Goal: Obtain resource: Download file/media

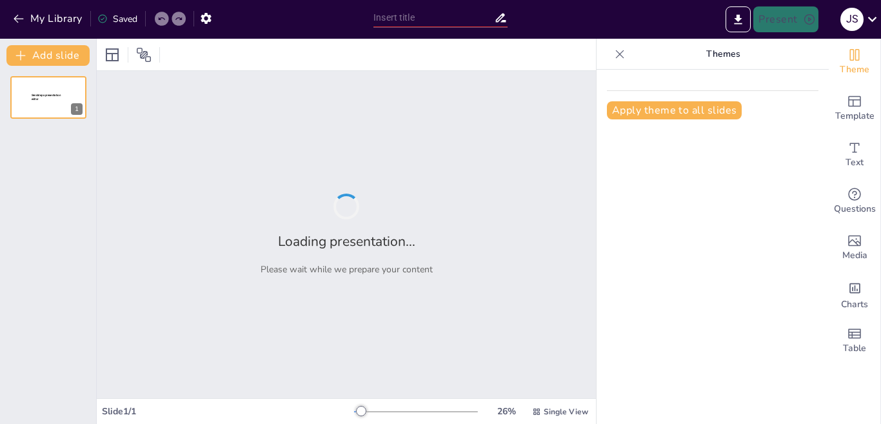
type input "New Sendsteps"
type input "Estructuras que Conectan: Análisis de Tipologías [PERSON_NAME]"
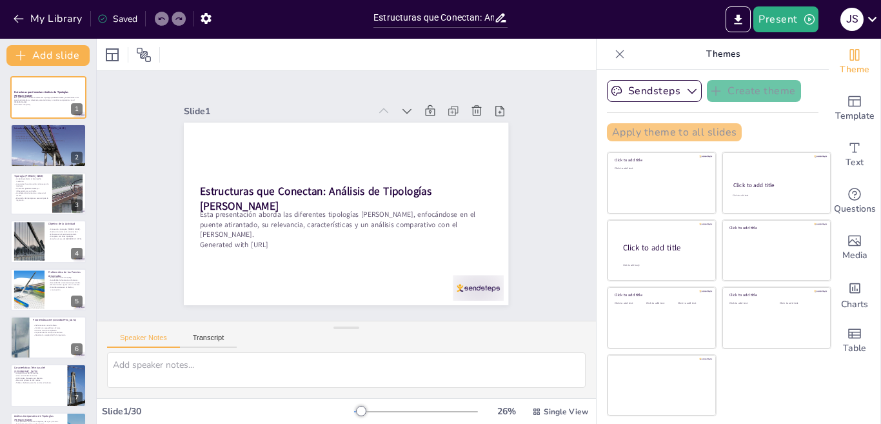
checkbox input "true"
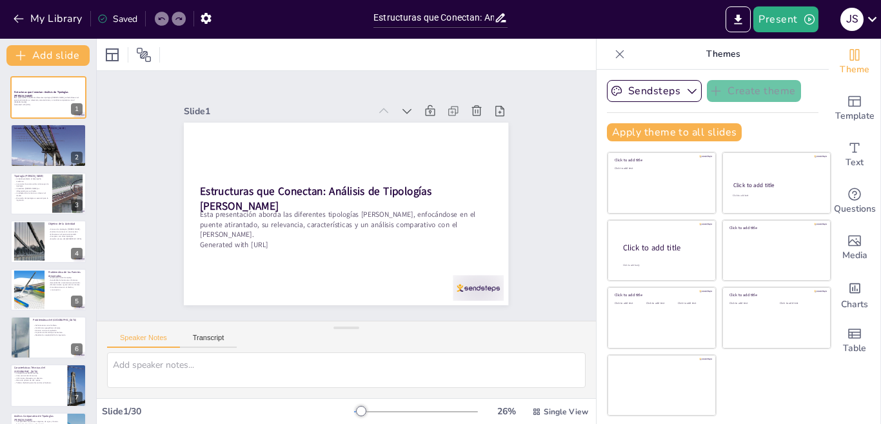
checkbox input "true"
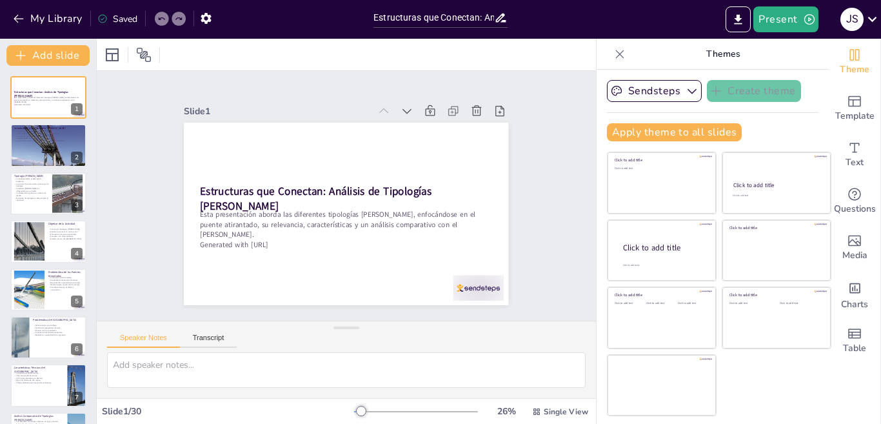
checkbox input "true"
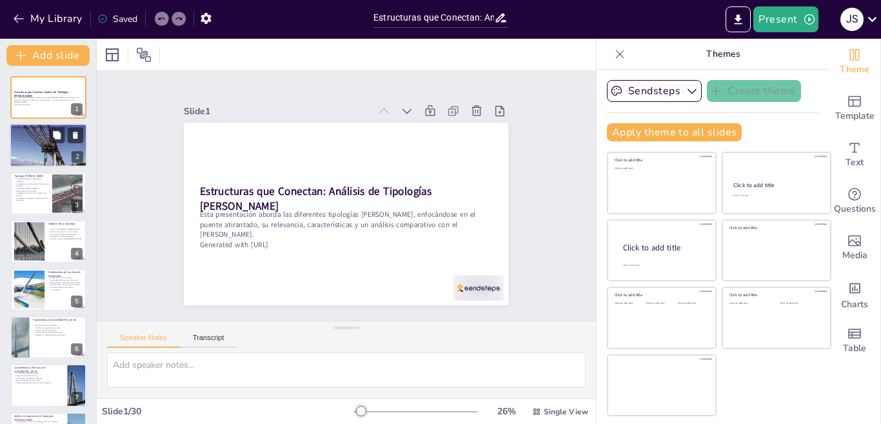
checkbox input "true"
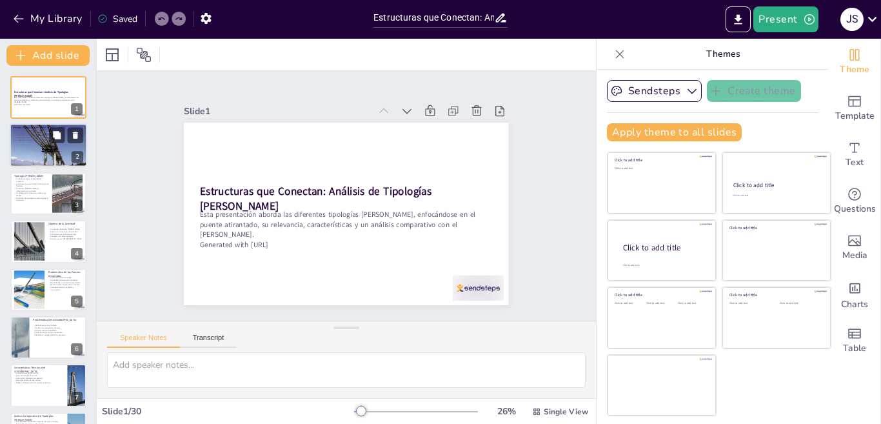
checkbox input "true"
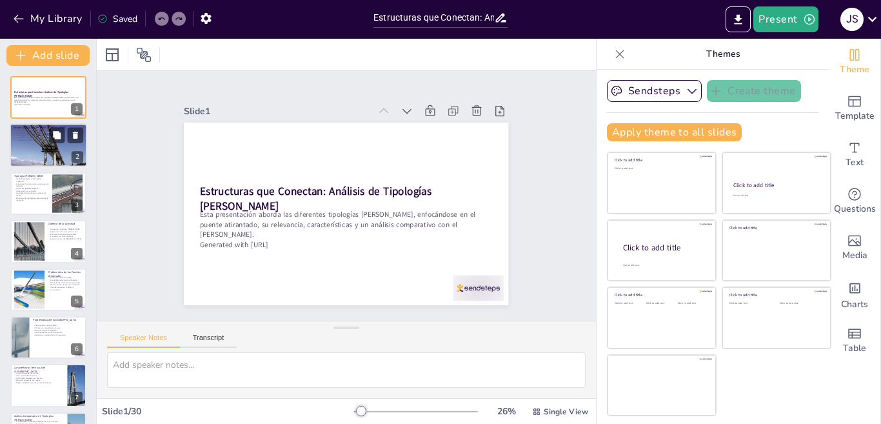
checkbox input "true"
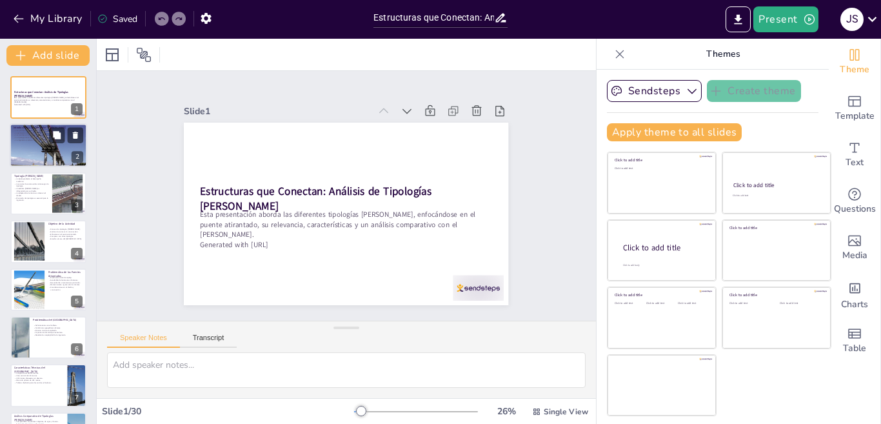
checkbox input "true"
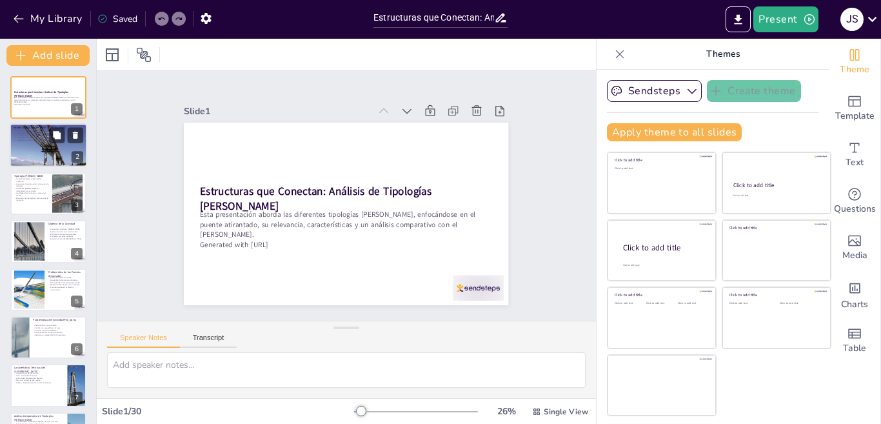
checkbox input "true"
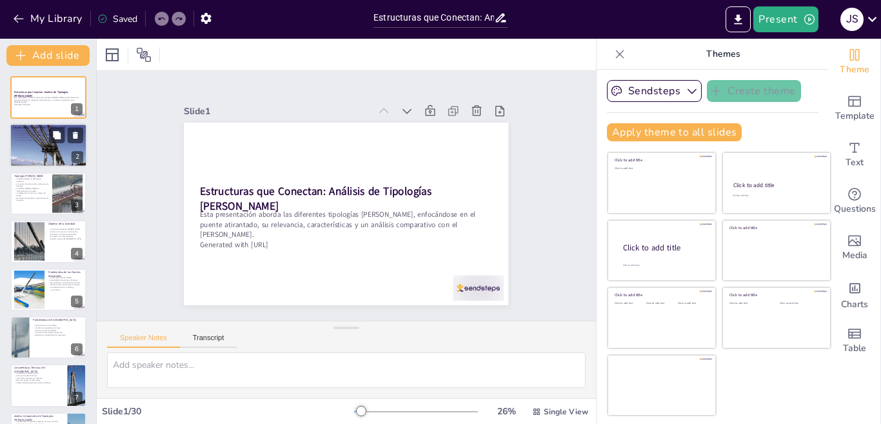
click at [28, 143] on div at bounding box center [48, 145] width 77 height 52
type textarea "Los puentes son vitales para la conectividad, permitiendo el tránsito entre áre…"
checkbox input "true"
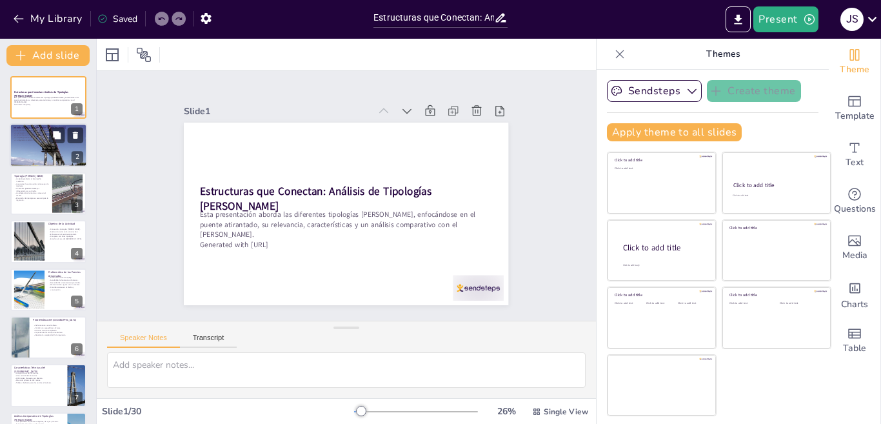
checkbox input "true"
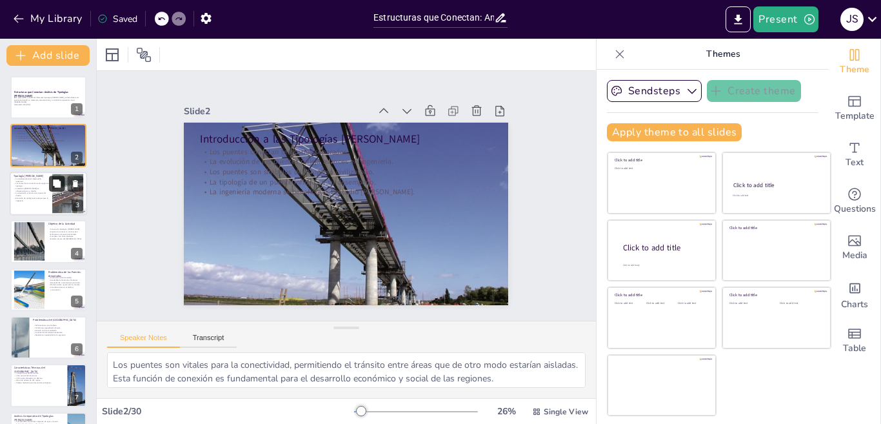
checkbox input "true"
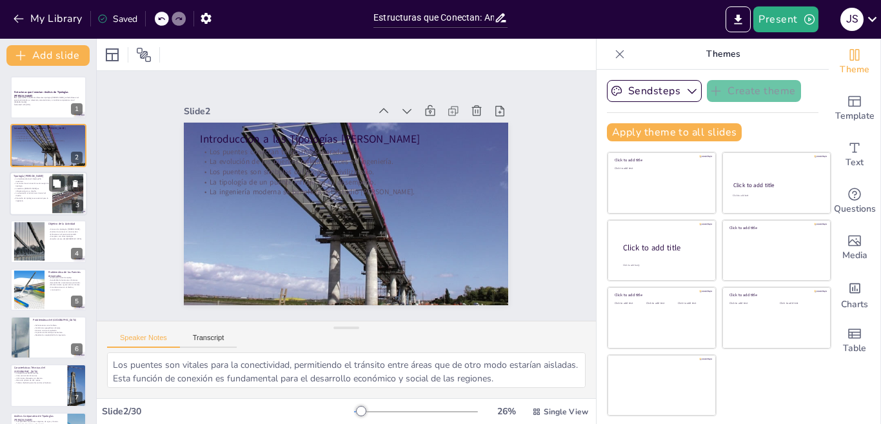
checkbox input "true"
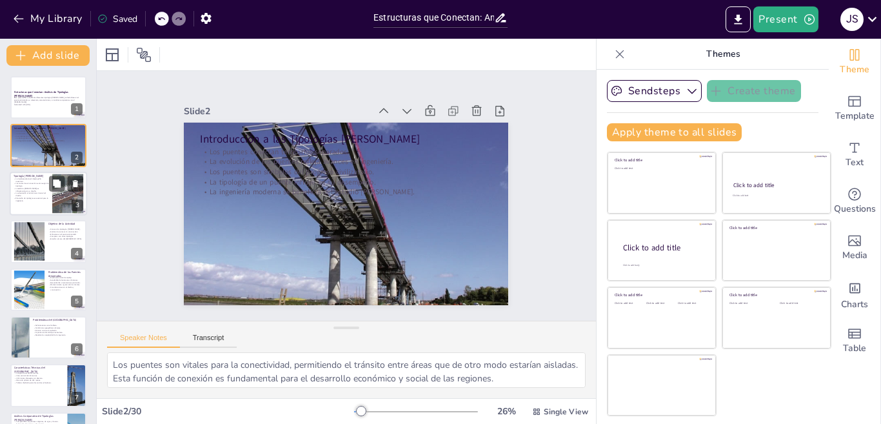
checkbox input "true"
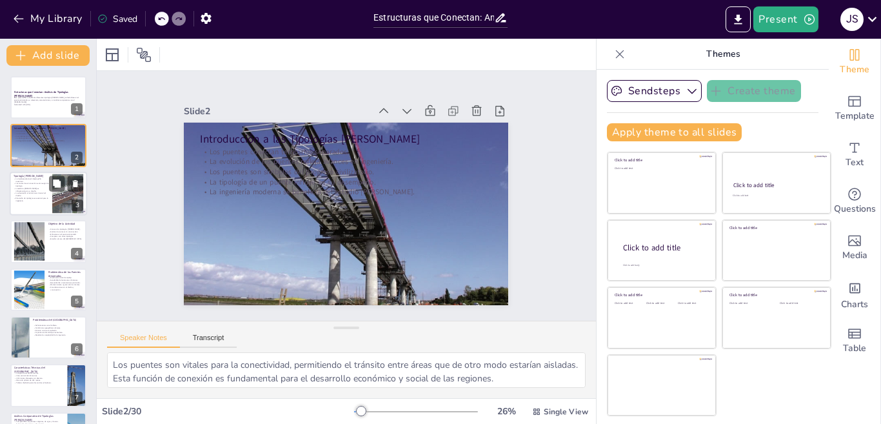
checkbox input "true"
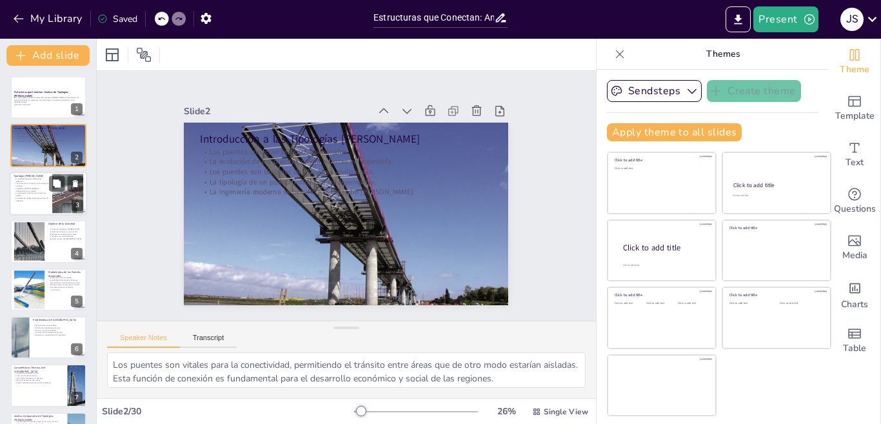
click at [43, 197] on p "El estudio de tipologías es esencial para la ingeniería." at bounding box center [31, 199] width 35 height 5
type textarea "La tipología de un puente es crucial para su desempeño mecánico, ya que determi…"
checkbox input "true"
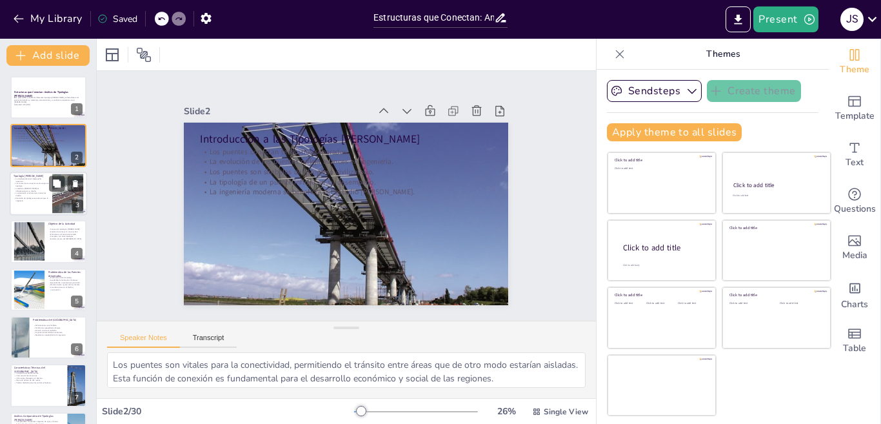
checkbox input "true"
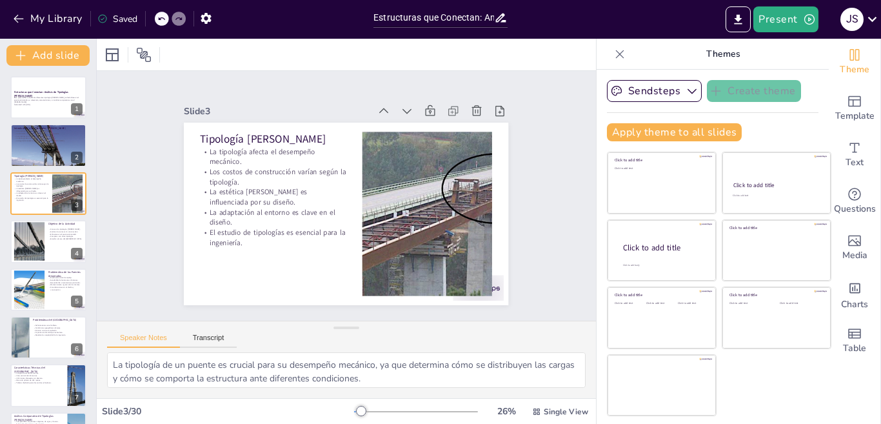
checkbox input "true"
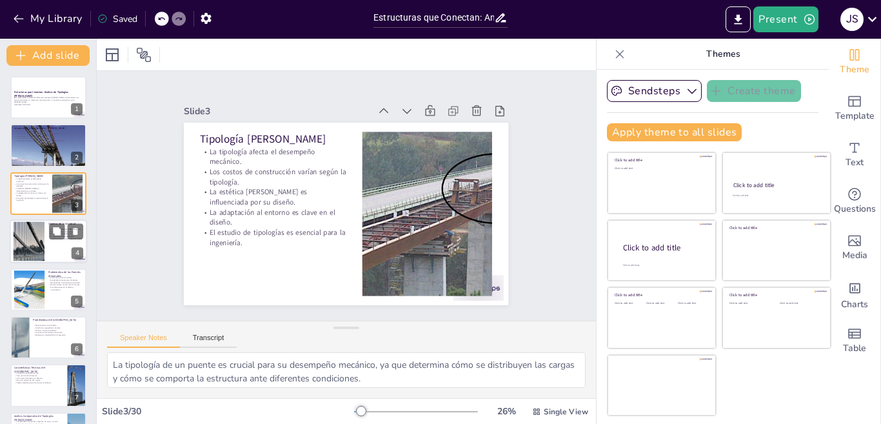
checkbox input "true"
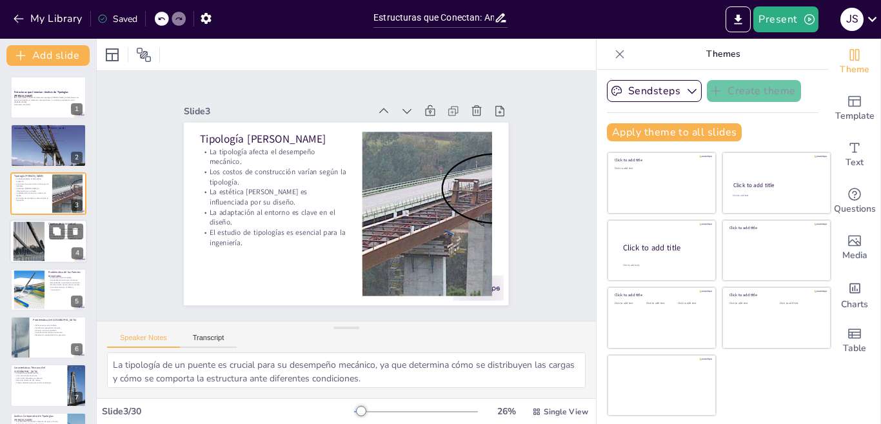
checkbox input "true"
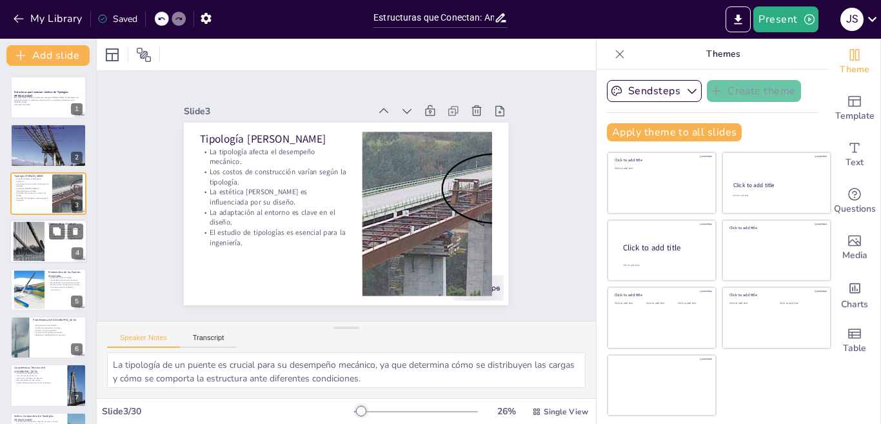
click at [32, 235] on div at bounding box center [28, 241] width 59 height 39
type textarea "Comprender las diferentes tipologías de puentes es fundamental para cualquier i…"
checkbox input "true"
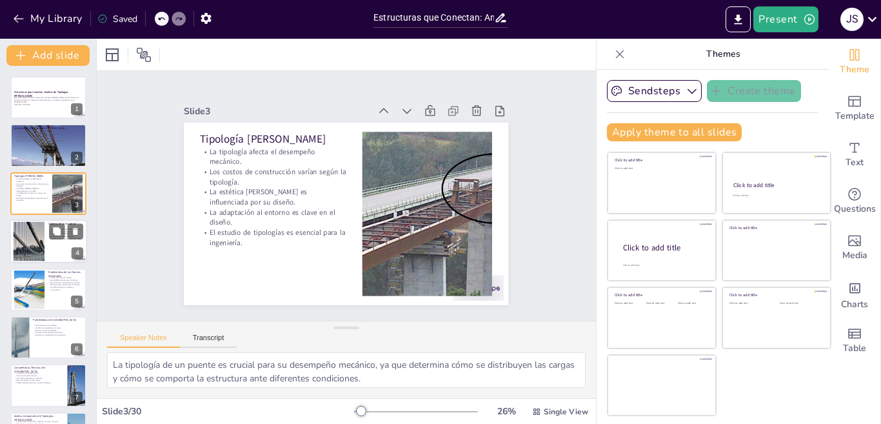
checkbox input "true"
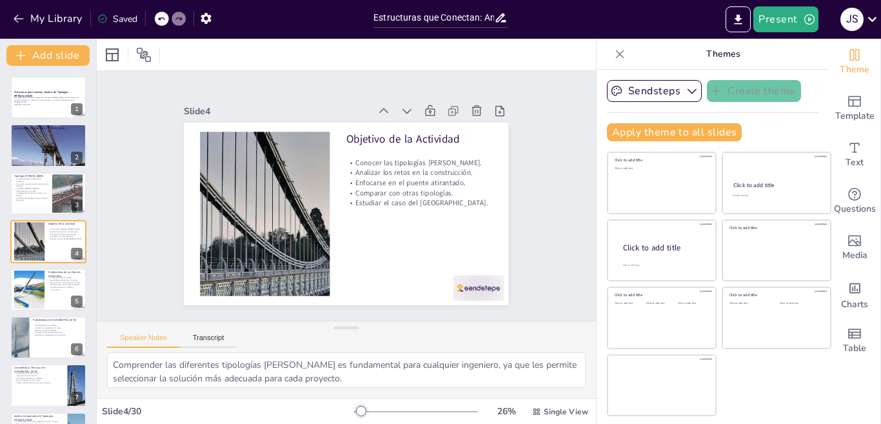
checkbox input "true"
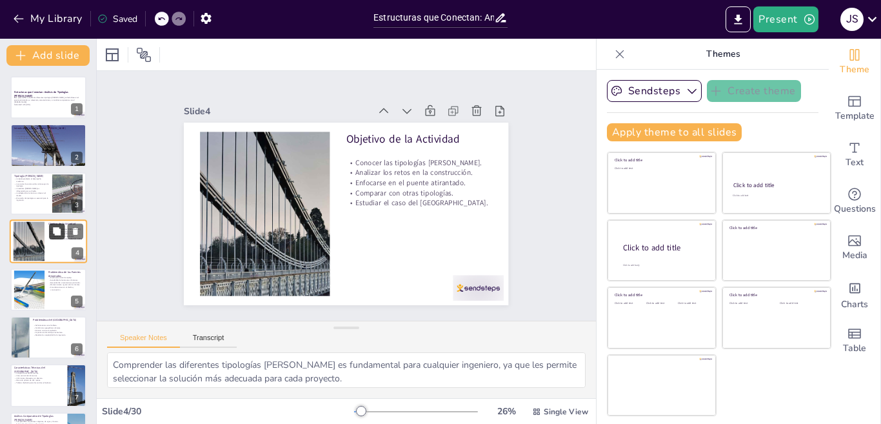
checkbox input "true"
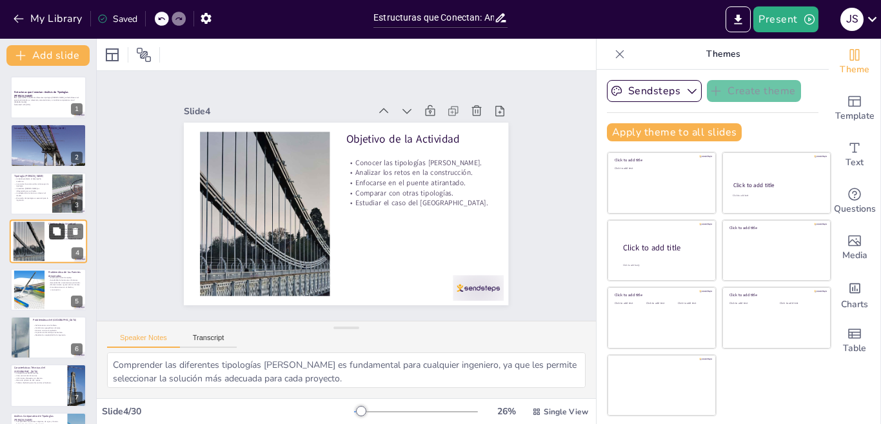
checkbox input "true"
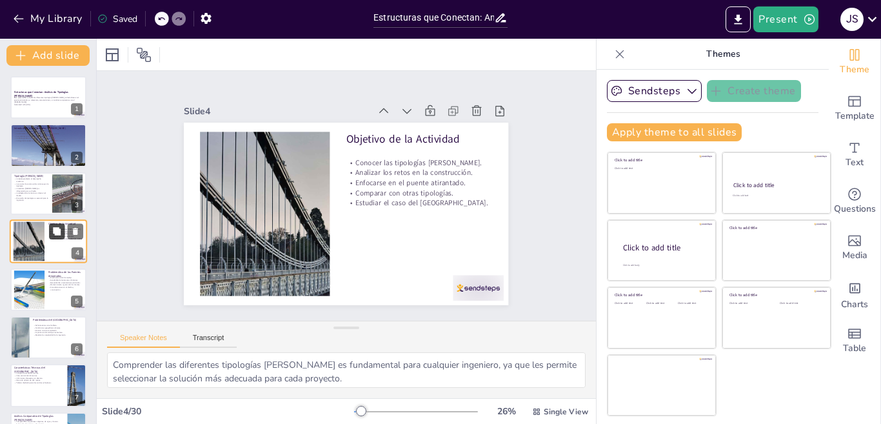
checkbox input "true"
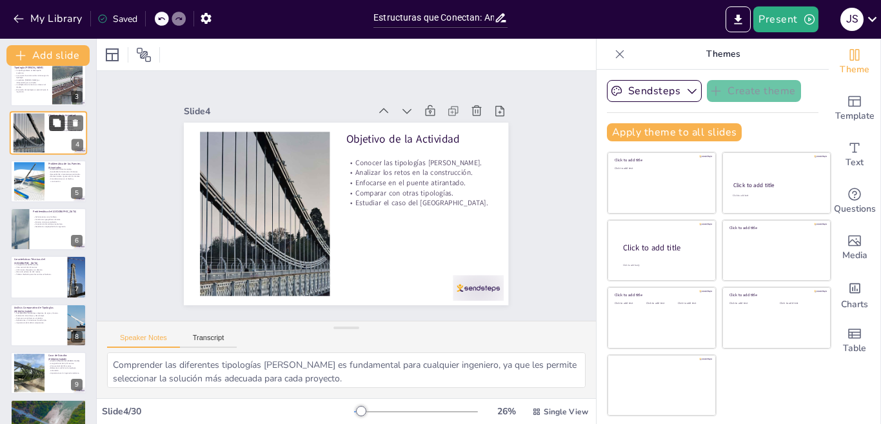
scroll to position [129, 0]
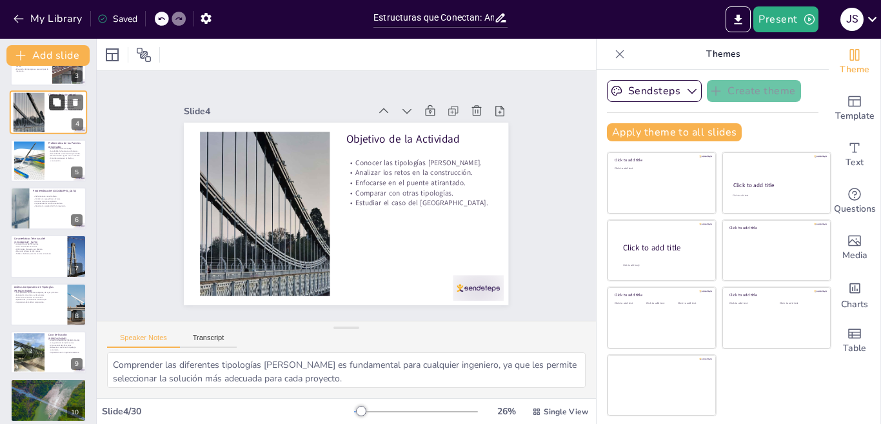
checkbox input "true"
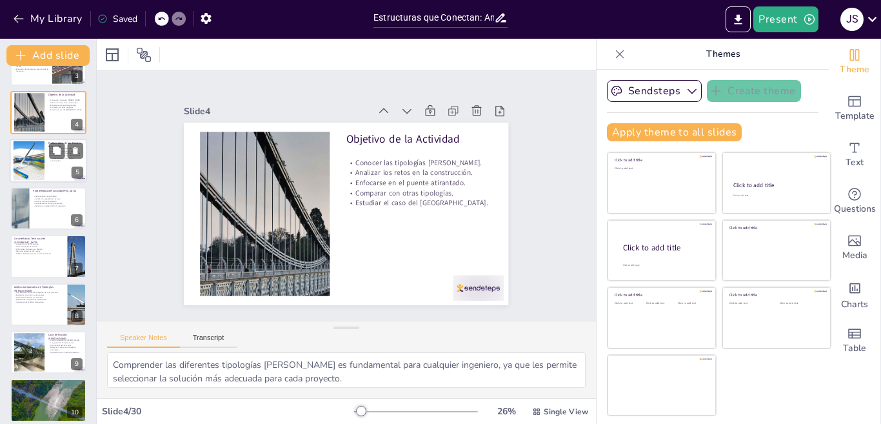
checkbox input "true"
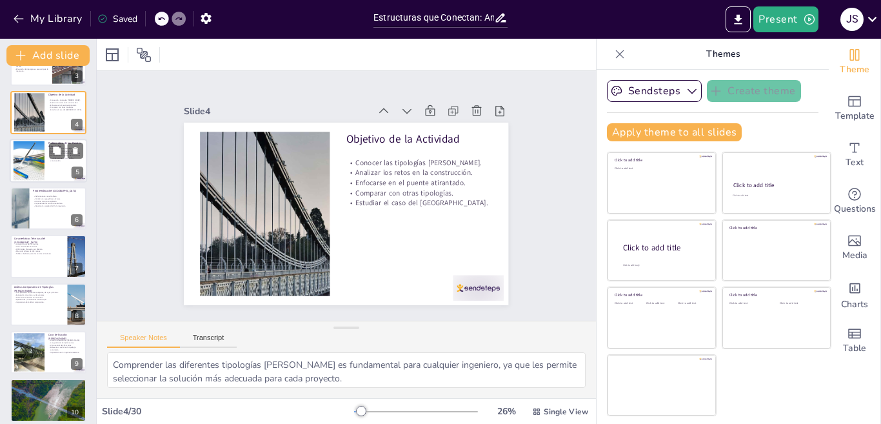
checkbox input "true"
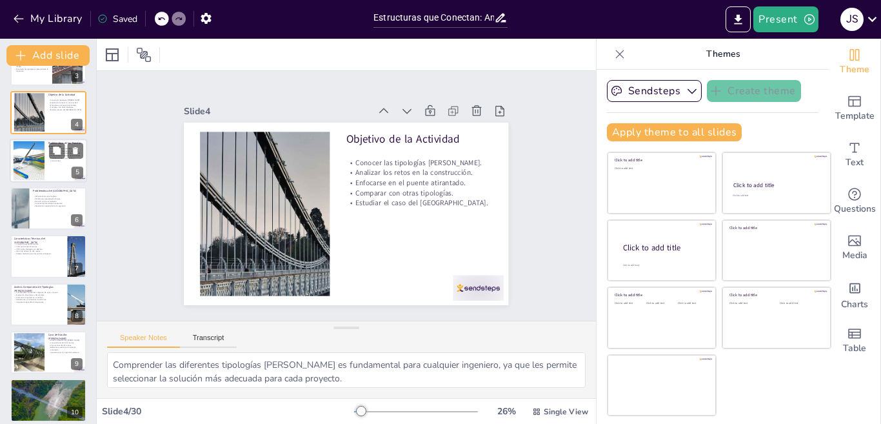
checkbox input "true"
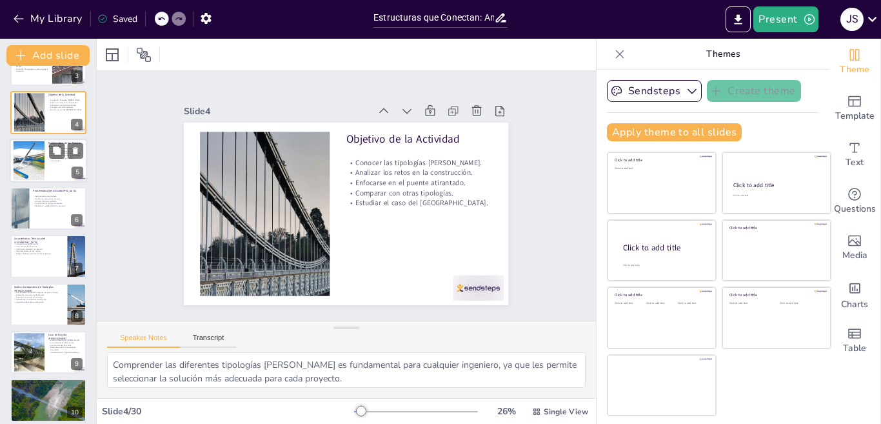
click at [30, 152] on div at bounding box center [29, 160] width 73 height 39
type textarea "El diseño de un puente atirantado es intrincado, ya que debe equilibrar múltipl…"
checkbox input "true"
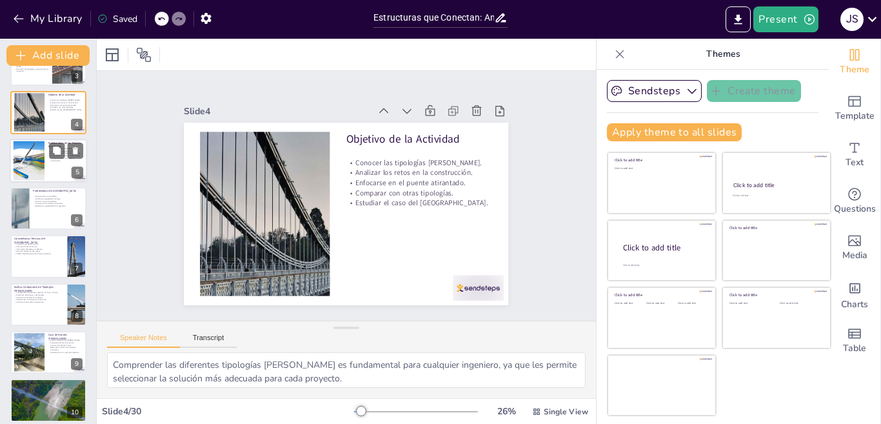
checkbox input "true"
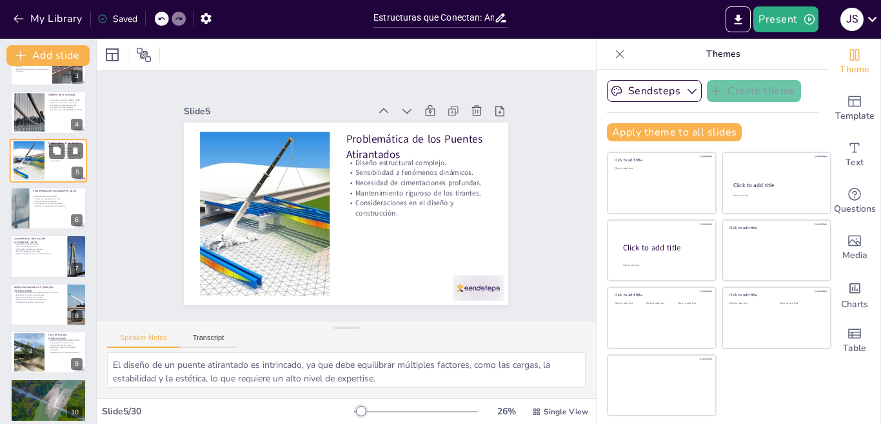
scroll to position [44, 0]
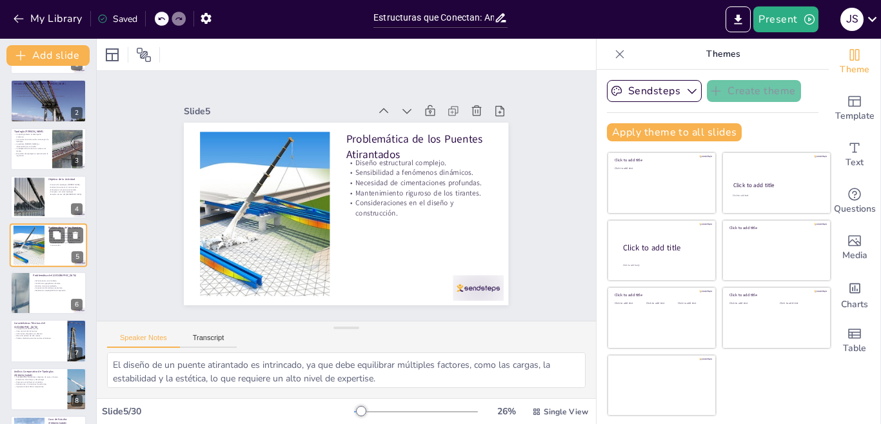
checkbox input "true"
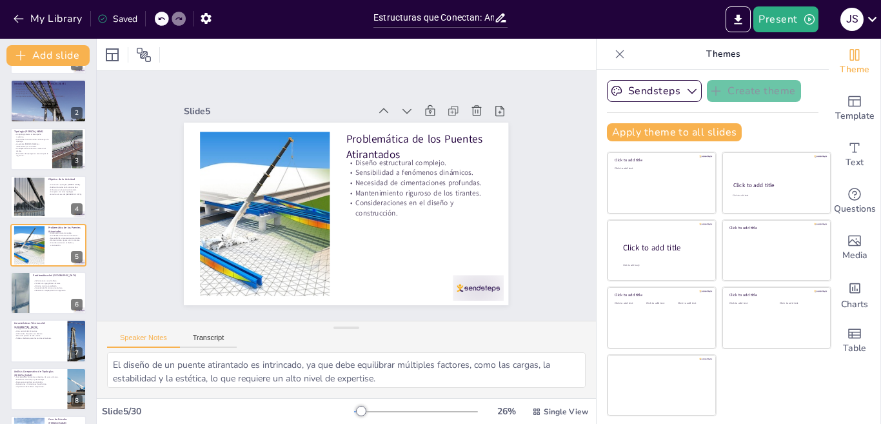
checkbox input "true"
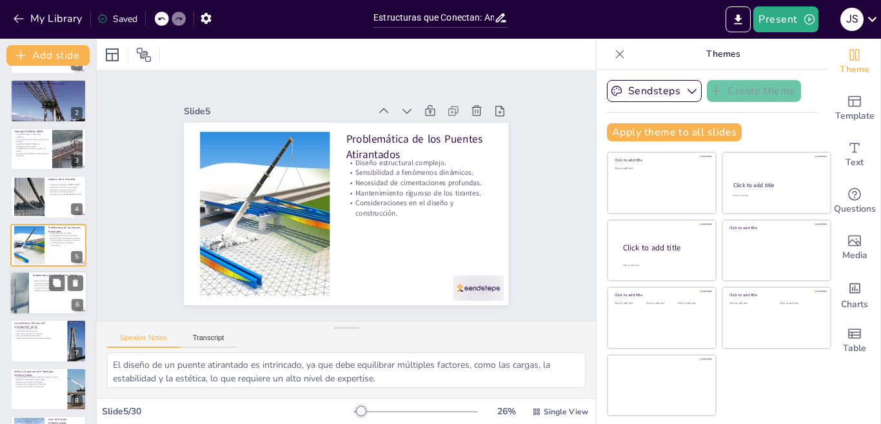
checkbox input "true"
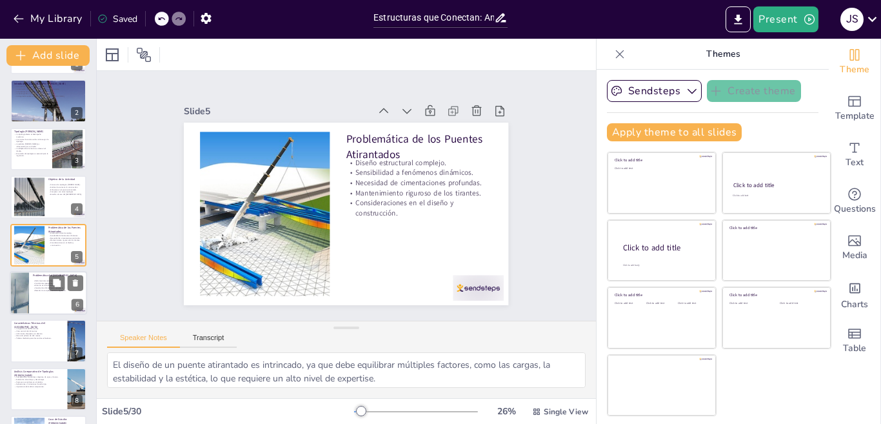
checkbox input "true"
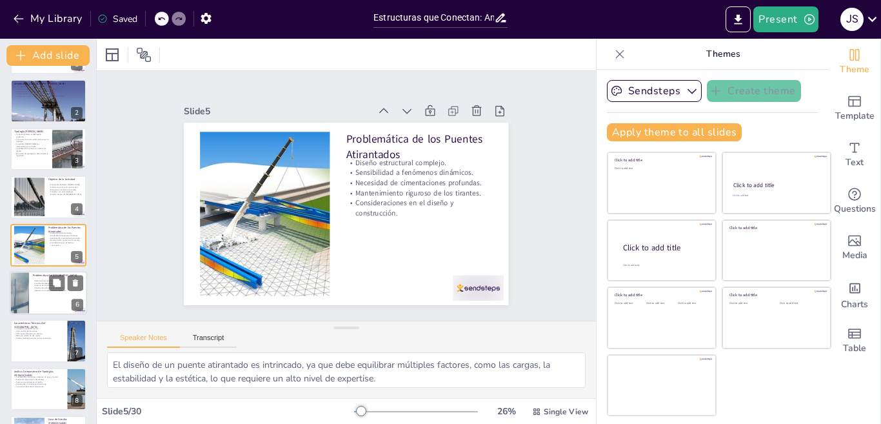
checkbox input "true"
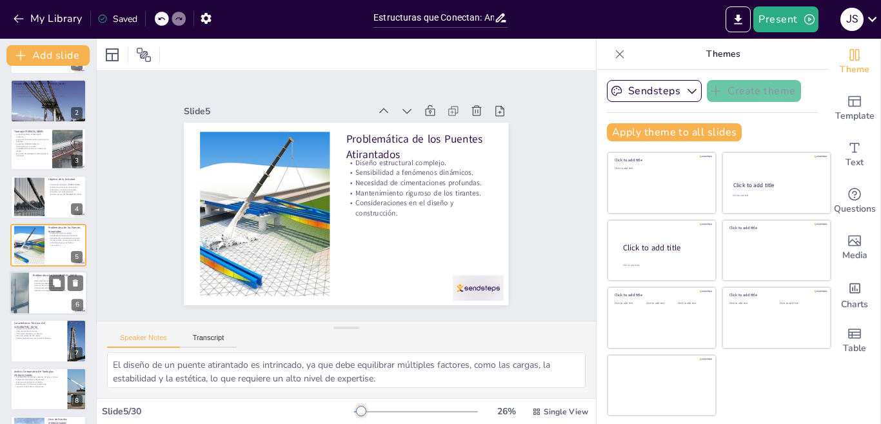
click at [55, 303] on div at bounding box center [48, 293] width 77 height 44
type textarea "Las deformaciones observadas en el tablero del Puente Hisgaura generaron contro…"
checkbox input "true"
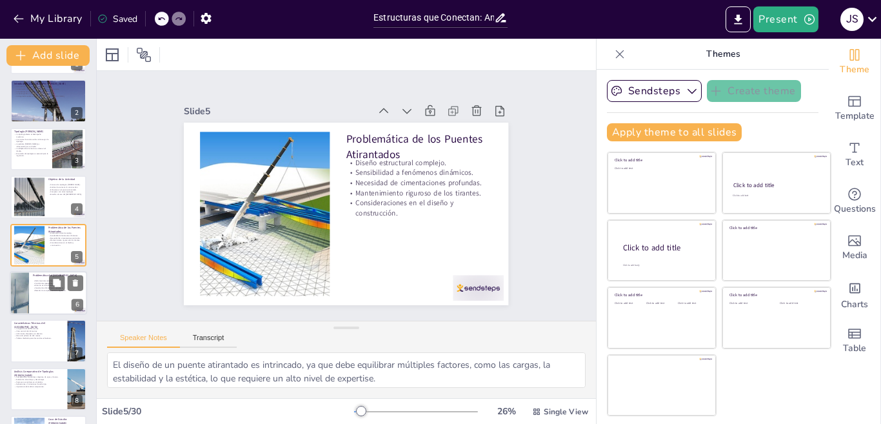
checkbox input "true"
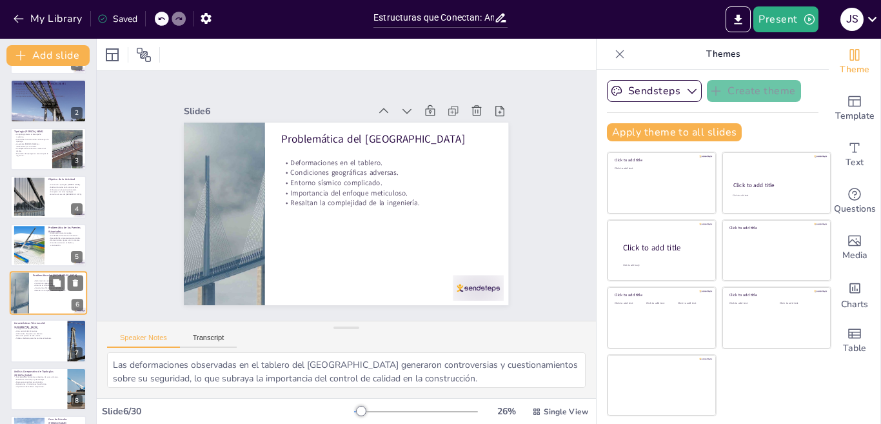
scroll to position [92, 0]
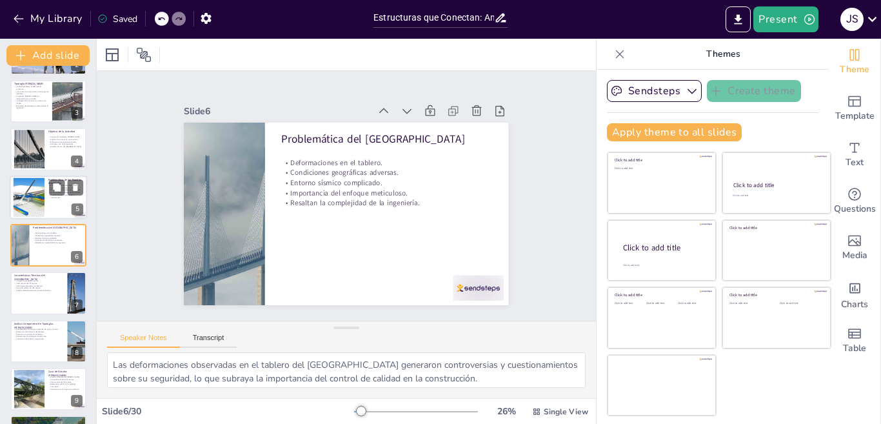
checkbox input "true"
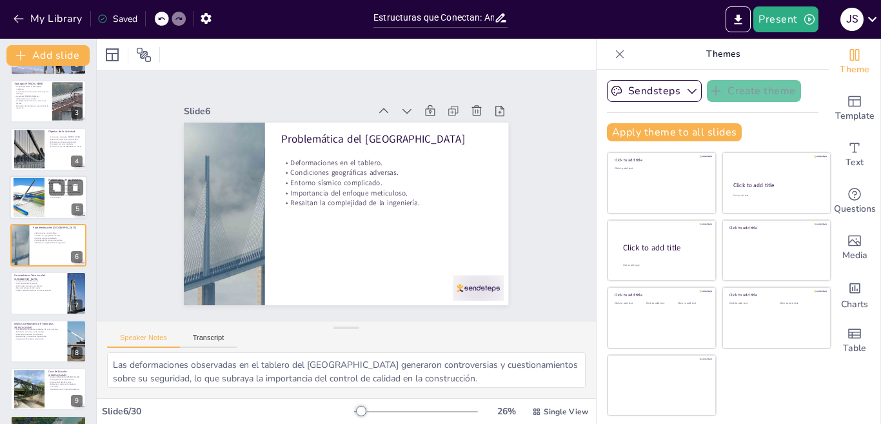
checkbox input "true"
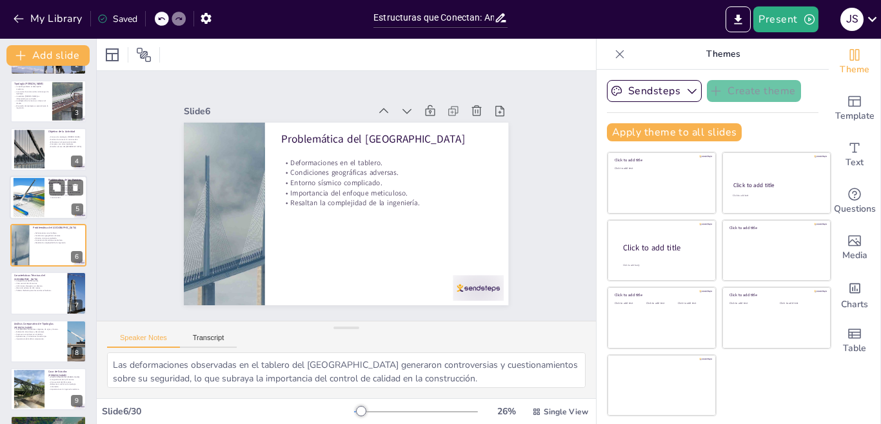
checkbox input "true"
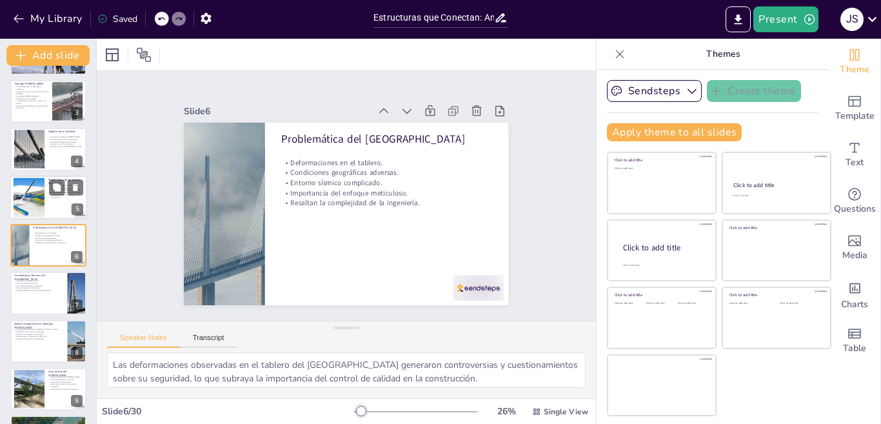
checkbox input "true"
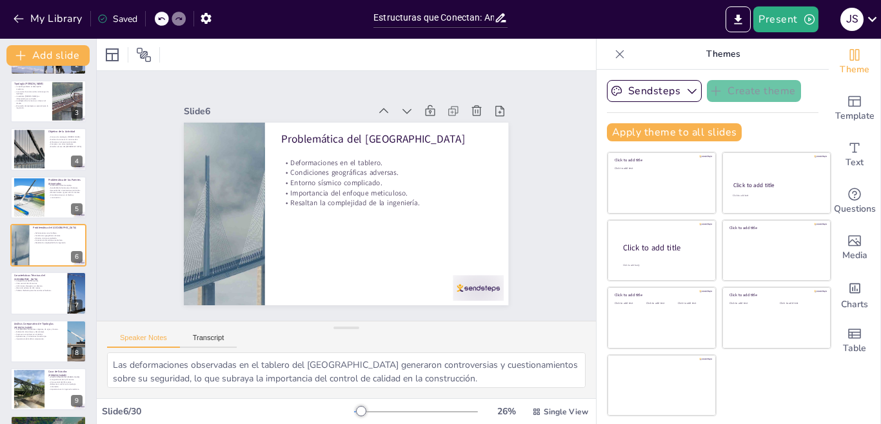
checkbox input "true"
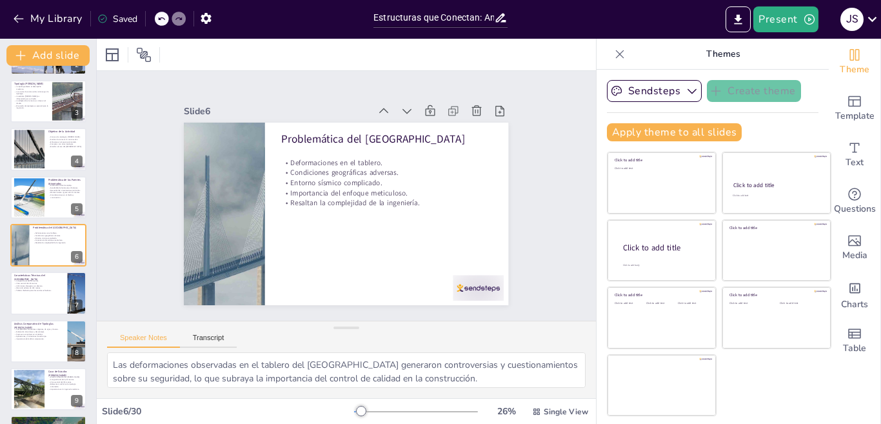
checkbox input "true"
click at [17, 291] on div at bounding box center [48, 293] width 77 height 44
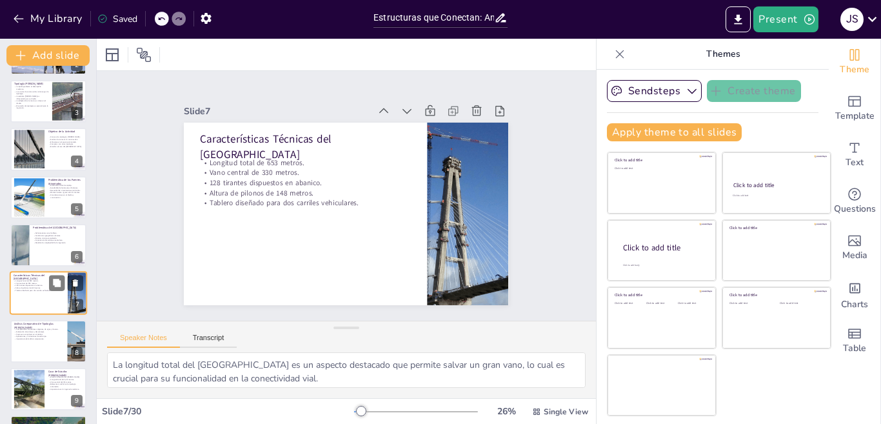
scroll to position [140, 0]
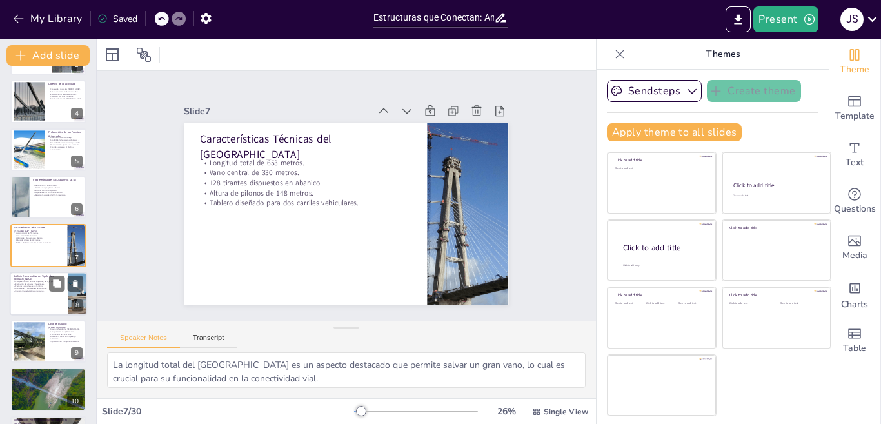
click at [38, 299] on div at bounding box center [48, 293] width 77 height 44
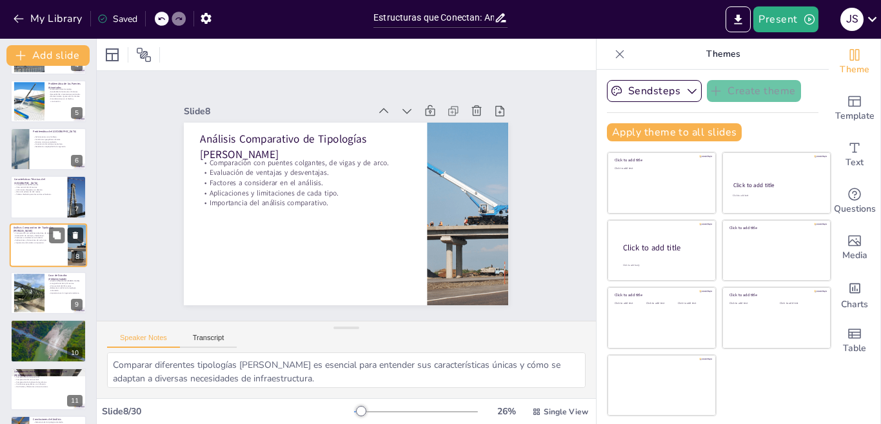
scroll to position [253, 0]
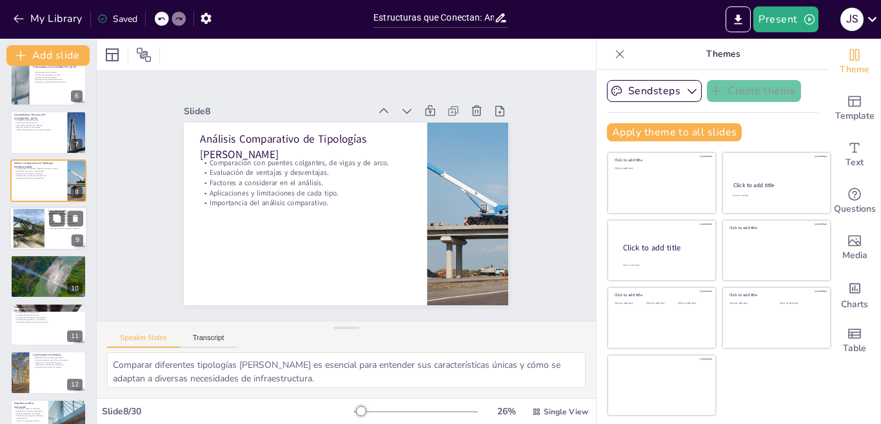
click at [39, 226] on div at bounding box center [29, 228] width 52 height 39
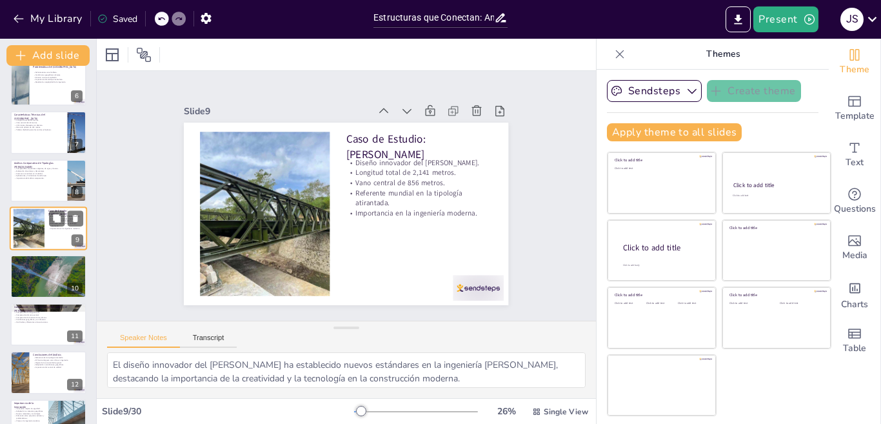
scroll to position [236, 0]
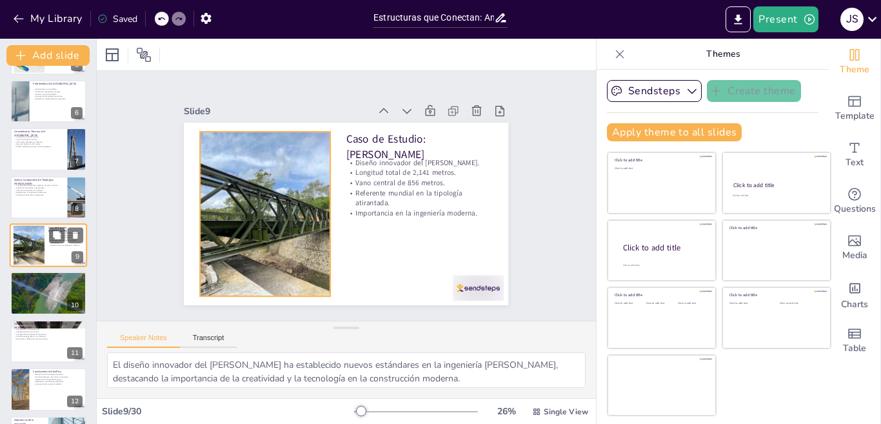
click at [33, 256] on div at bounding box center [29, 245] width 52 height 39
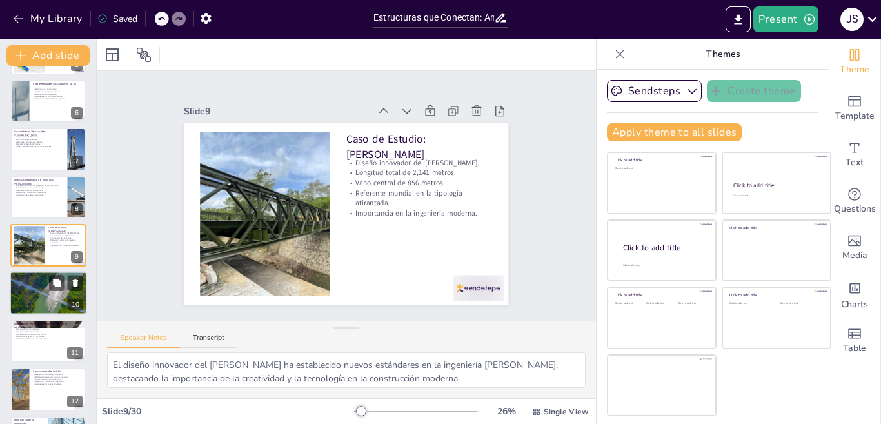
click at [33, 282] on p "Gran vano central." at bounding box center [49, 283] width 70 height 3
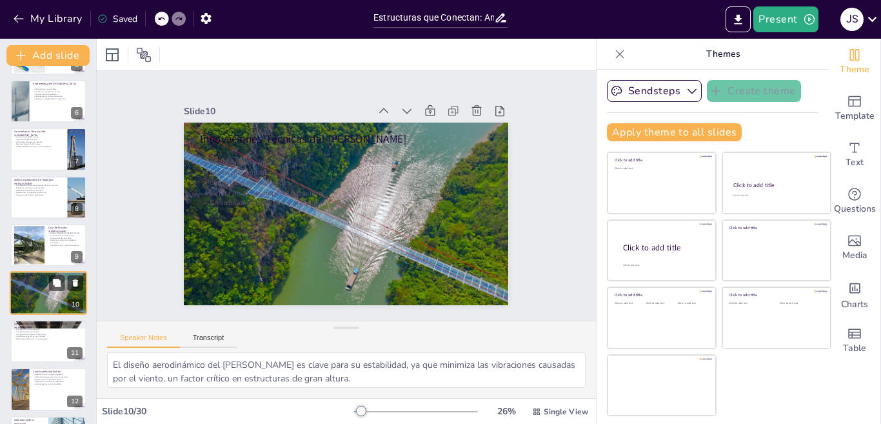
scroll to position [284, 0]
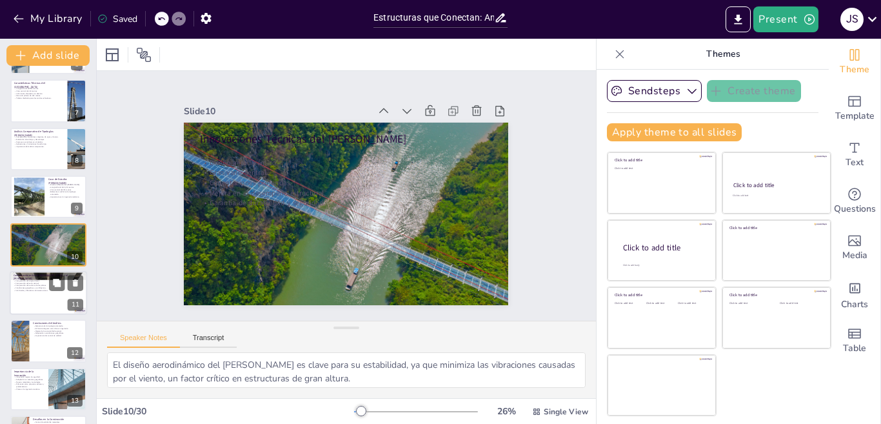
click at [33, 296] on div at bounding box center [48, 293] width 77 height 44
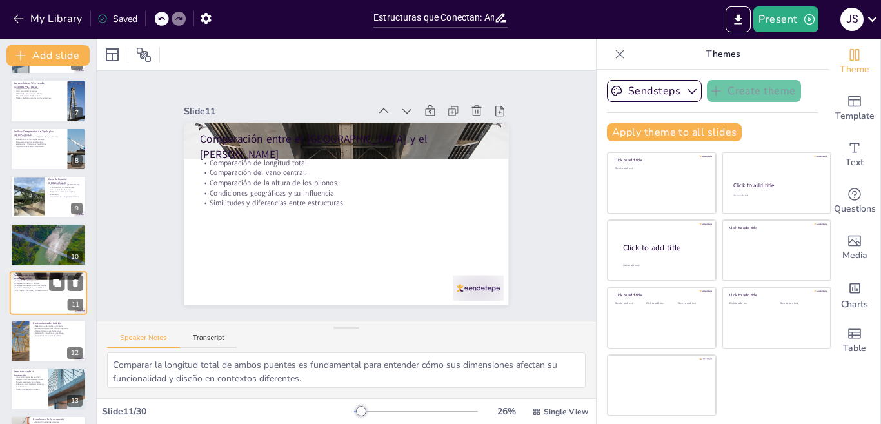
scroll to position [332, 0]
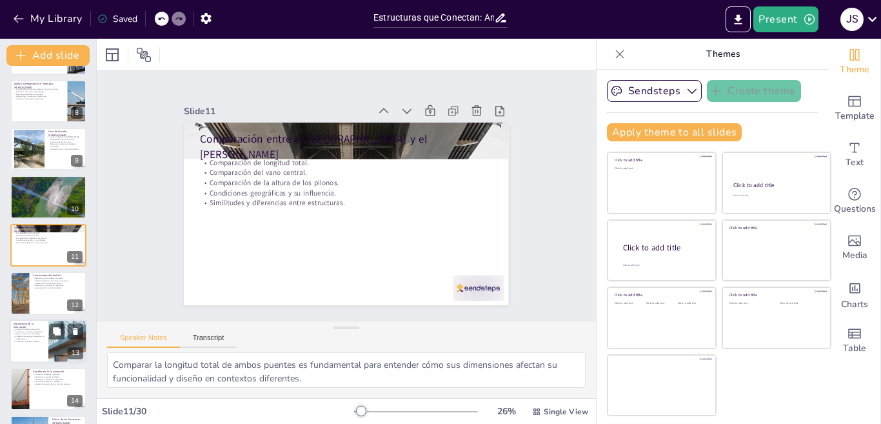
click at [32, 342] on div "Innovación mejora la seguridad. Adaptación a contextos geográficos. Nuevos mate…" at bounding box center [29, 337] width 31 height 18
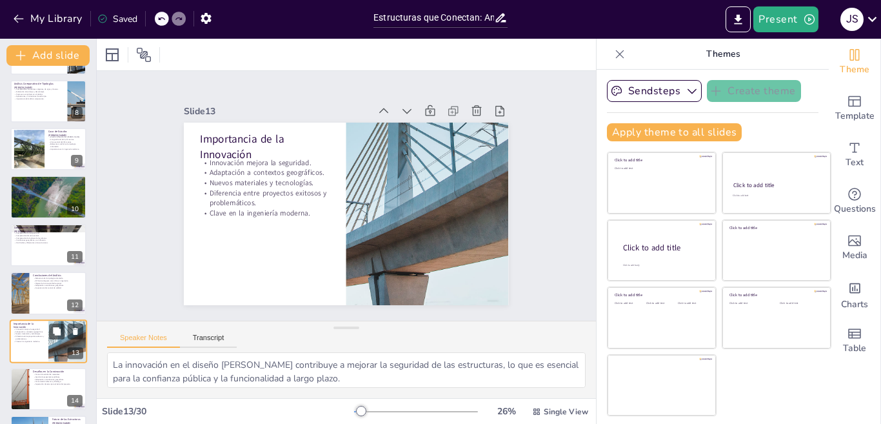
scroll to position [428, 0]
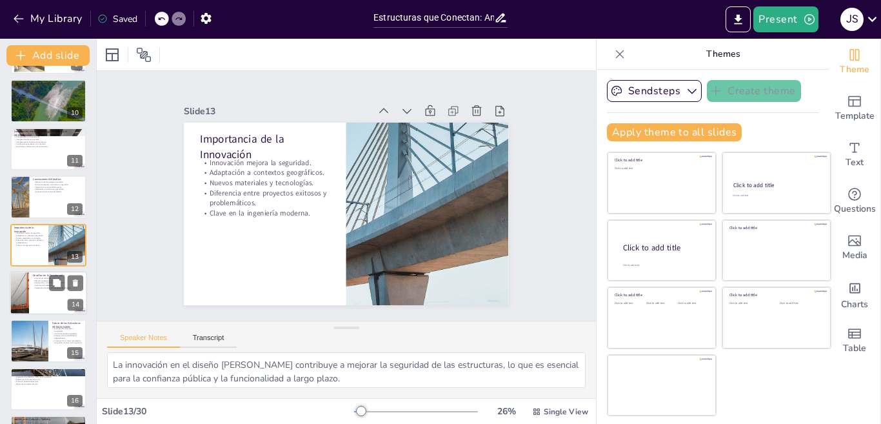
click at [35, 285] on p "Comunicación efectiva y liderazgo." at bounding box center [58, 285] width 50 height 3
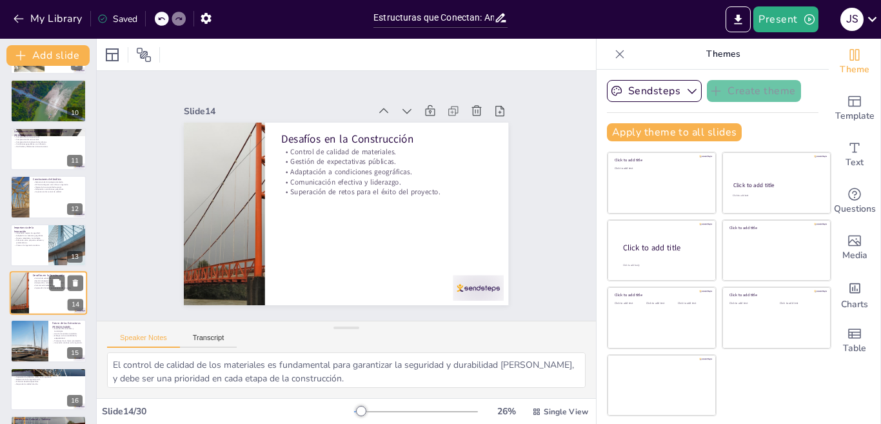
scroll to position [476, 0]
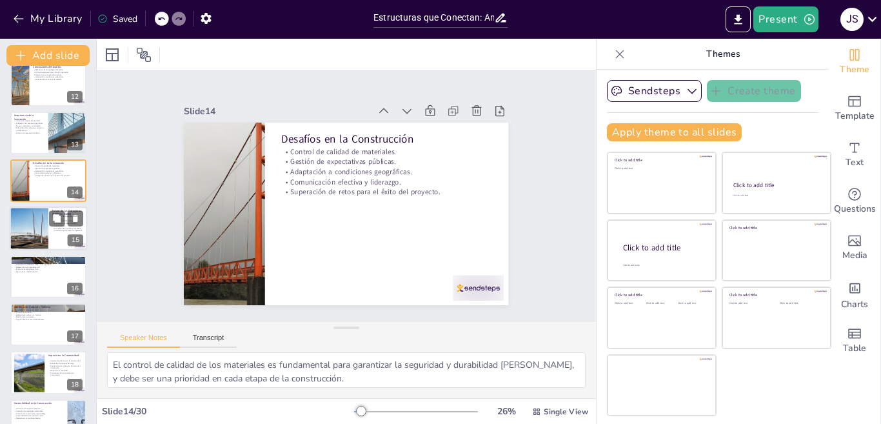
click at [30, 241] on div at bounding box center [29, 229] width 44 height 44
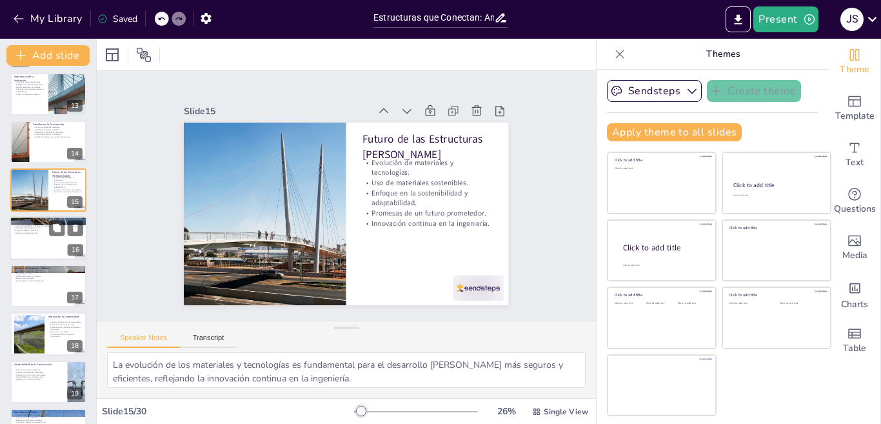
scroll to position [588, 0]
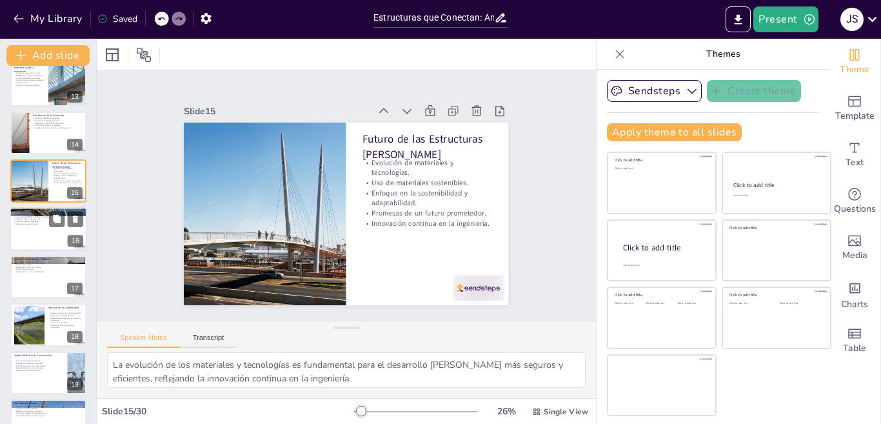
click at [38, 236] on div at bounding box center [48, 229] width 77 height 44
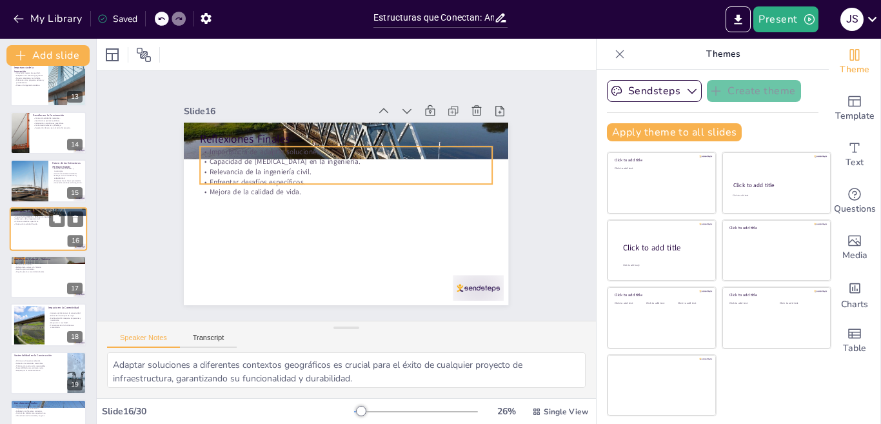
scroll to position [572, 0]
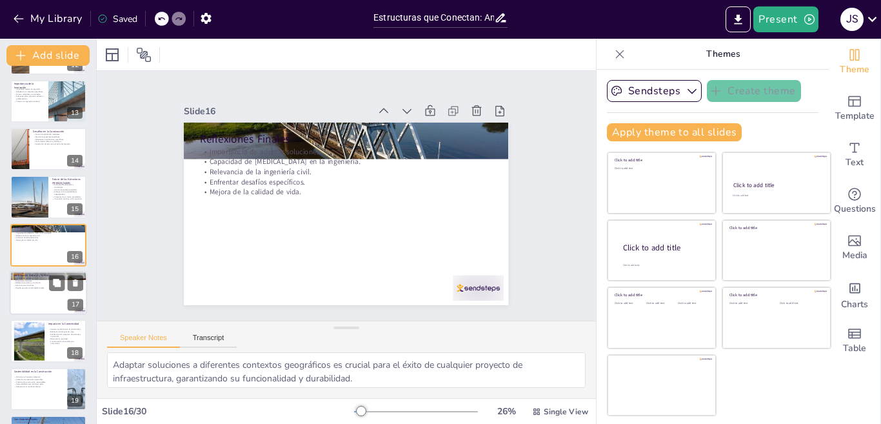
click at [39, 290] on div at bounding box center [48, 293] width 77 height 44
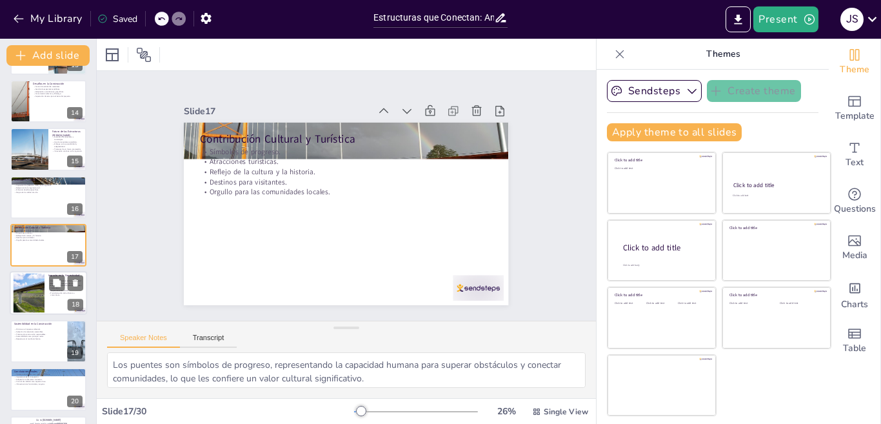
scroll to position [684, 0]
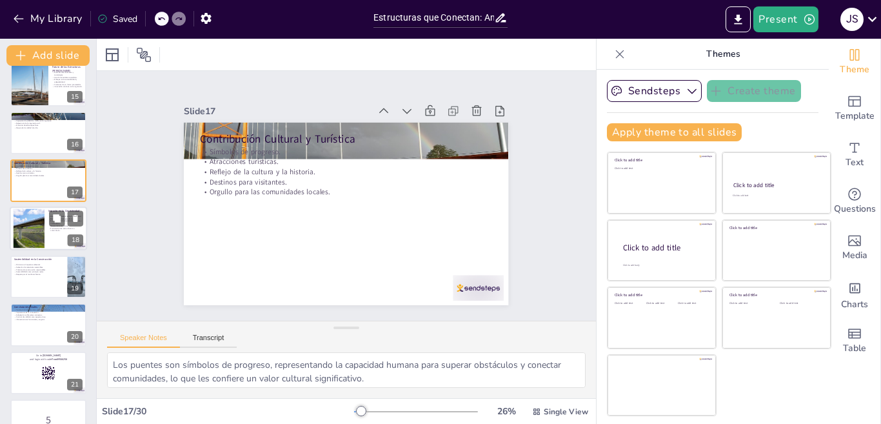
click at [35, 239] on div at bounding box center [29, 228] width 70 height 39
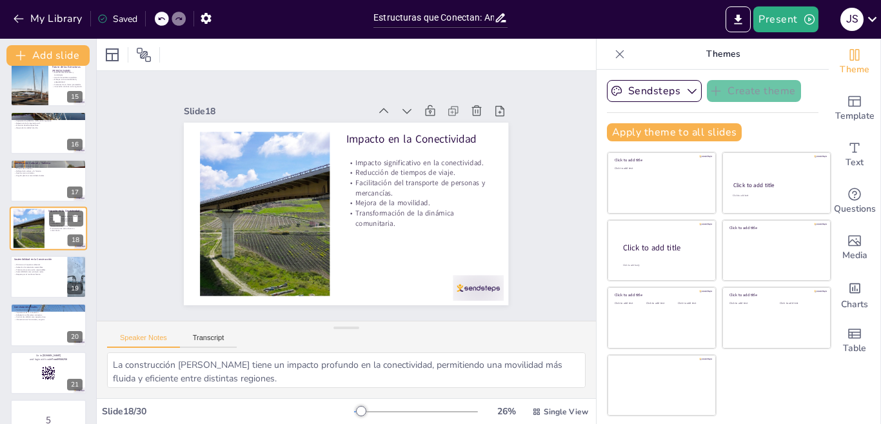
scroll to position [668, 0]
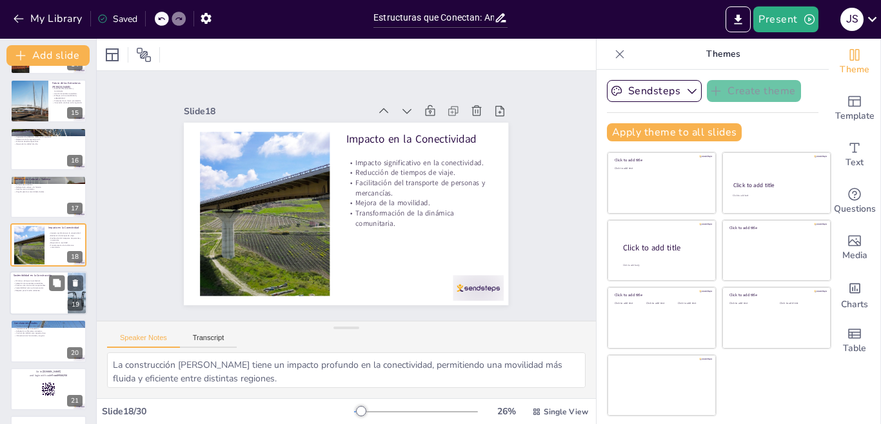
click at [19, 295] on div at bounding box center [48, 293] width 77 height 44
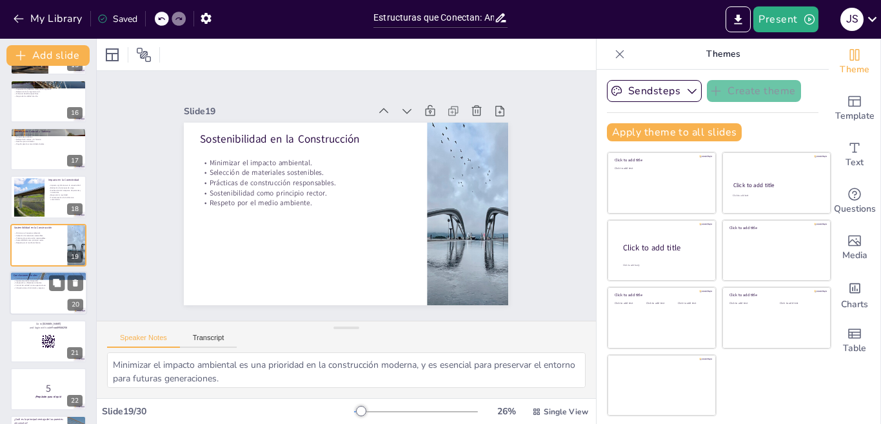
click at [36, 295] on div at bounding box center [48, 293] width 77 height 44
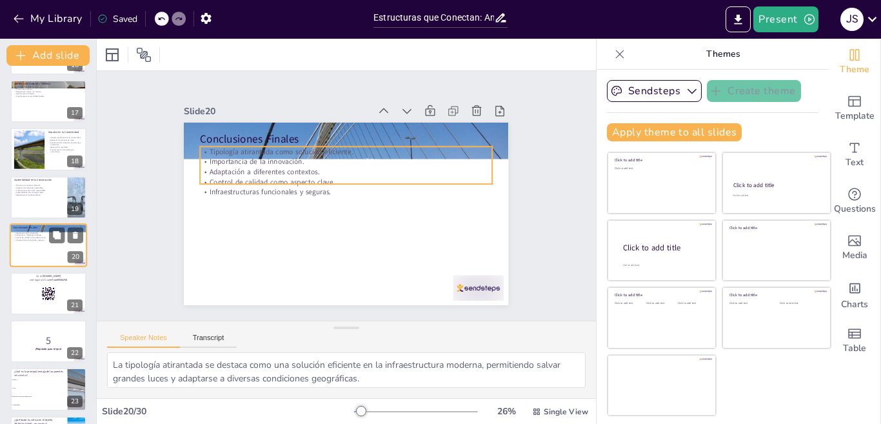
scroll to position [893, 0]
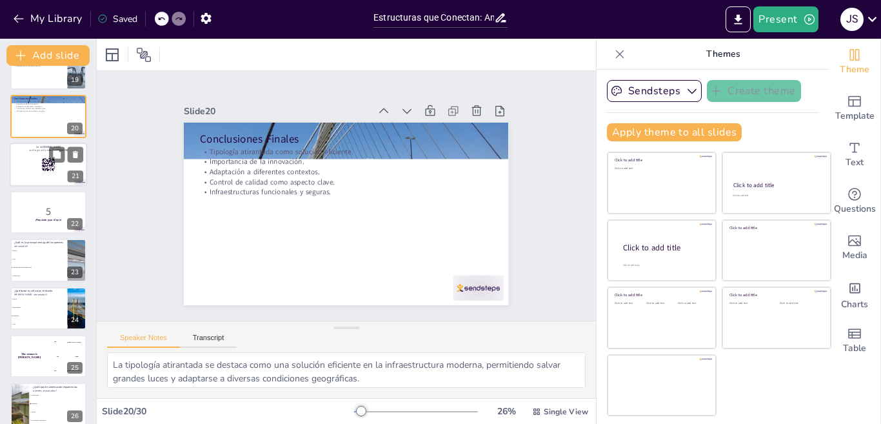
click at [24, 167] on div at bounding box center [48, 165] width 77 height 44
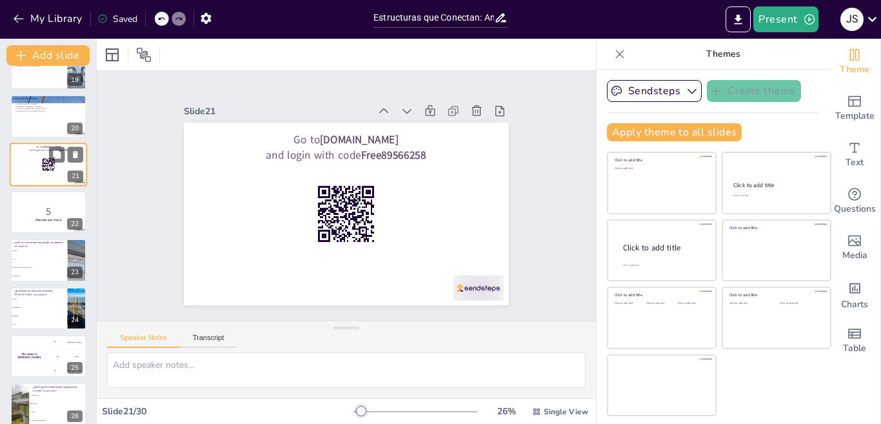
scroll to position [812, 0]
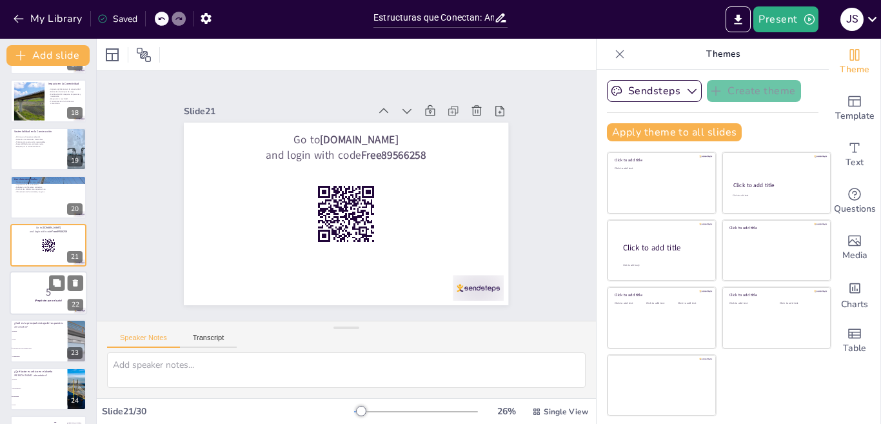
click at [48, 297] on p "5" at bounding box center [49, 292] width 70 height 14
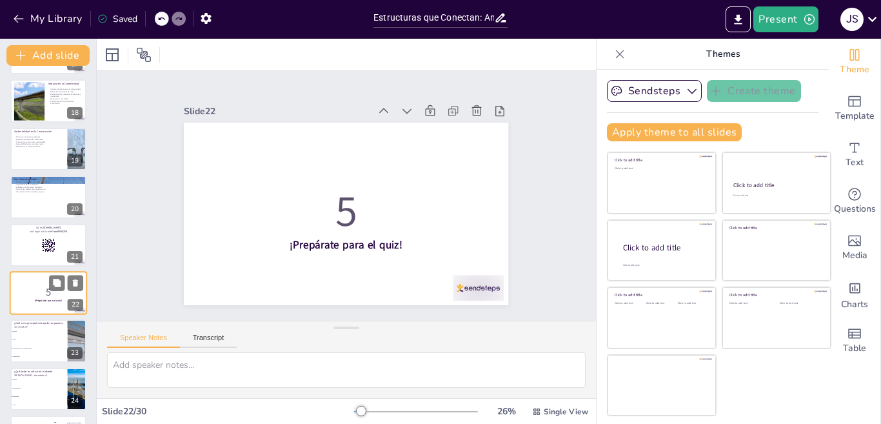
scroll to position [860, 0]
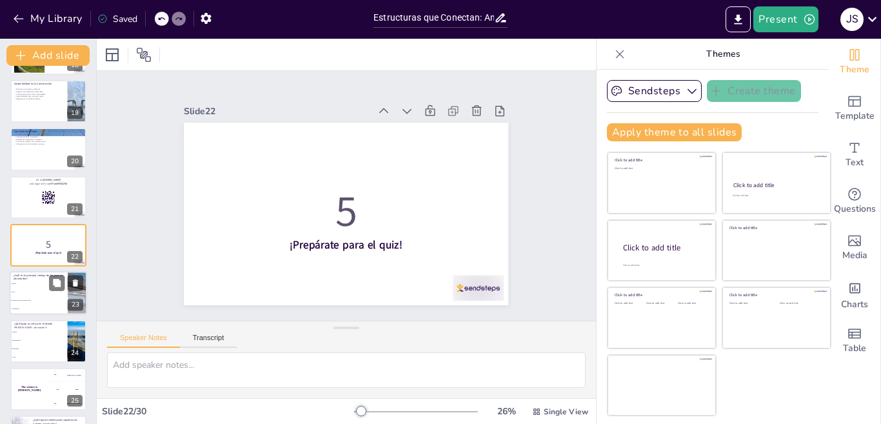
click at [33, 295] on li "Costo" at bounding box center [39, 292] width 58 height 8
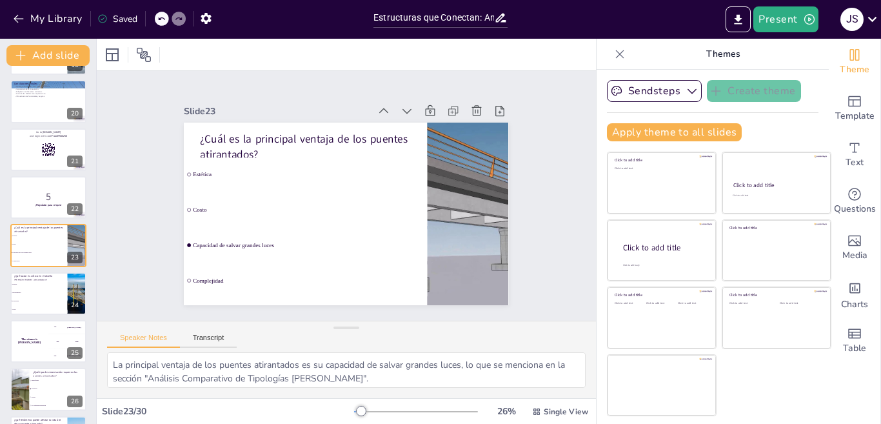
scroll to position [1036, 0]
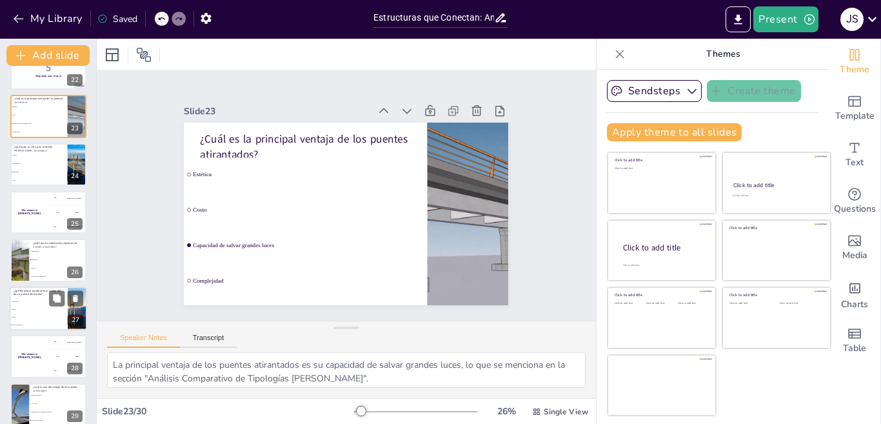
click at [34, 316] on span "Clima" at bounding box center [39, 317] width 55 height 2
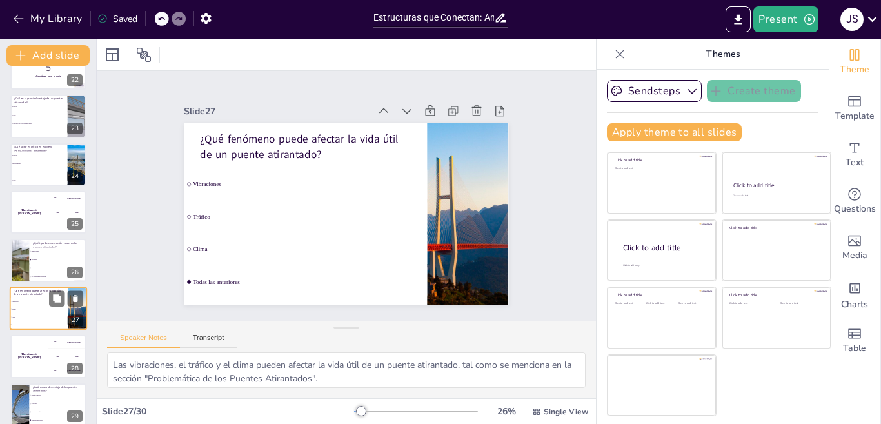
scroll to position [1096, 0]
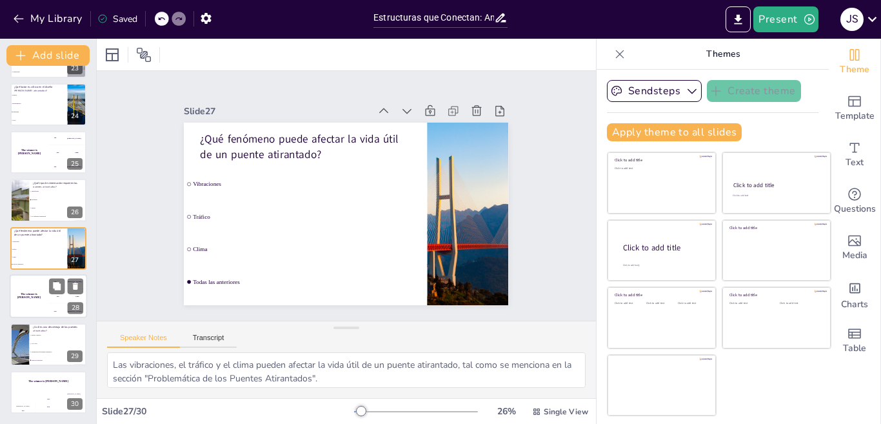
click at [35, 299] on div "The winner is Niels 🏆" at bounding box center [29, 296] width 39 height 44
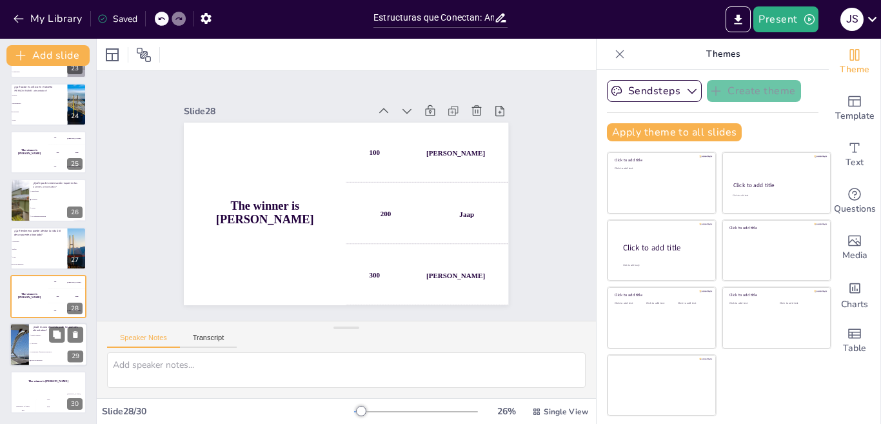
click at [19, 339] on div at bounding box center [19, 344] width 68 height 44
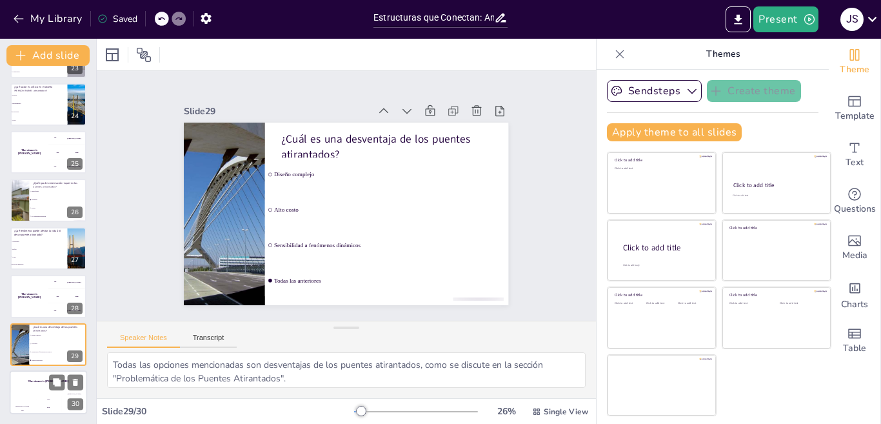
click at [32, 380] on h4 "The winner is Niels 🏆" at bounding box center [48, 380] width 77 height 3
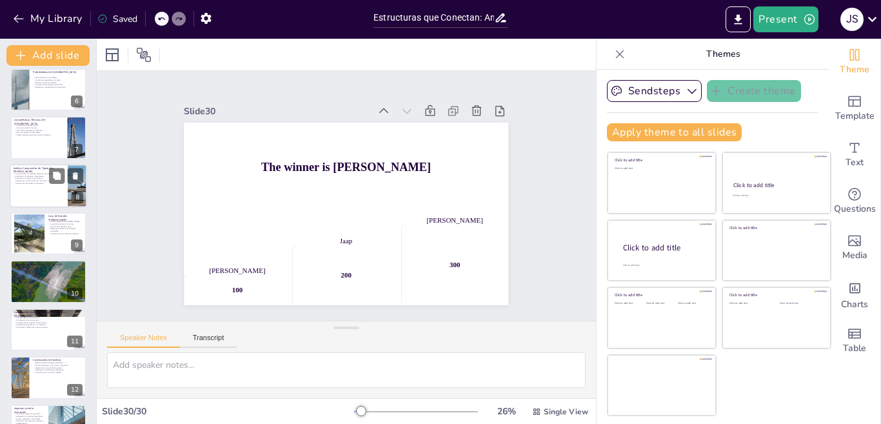
scroll to position [0, 0]
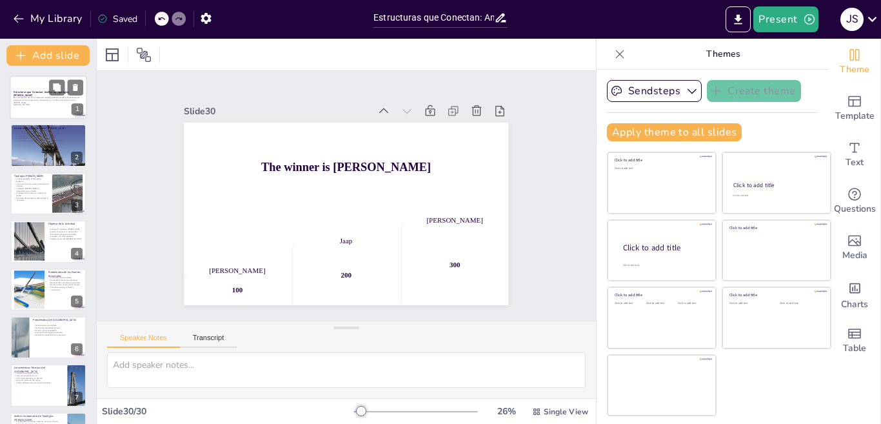
click at [35, 99] on p "Esta presentación aborda las diferentes tipologías de puentes, enfocándose en e…" at bounding box center [49, 99] width 70 height 7
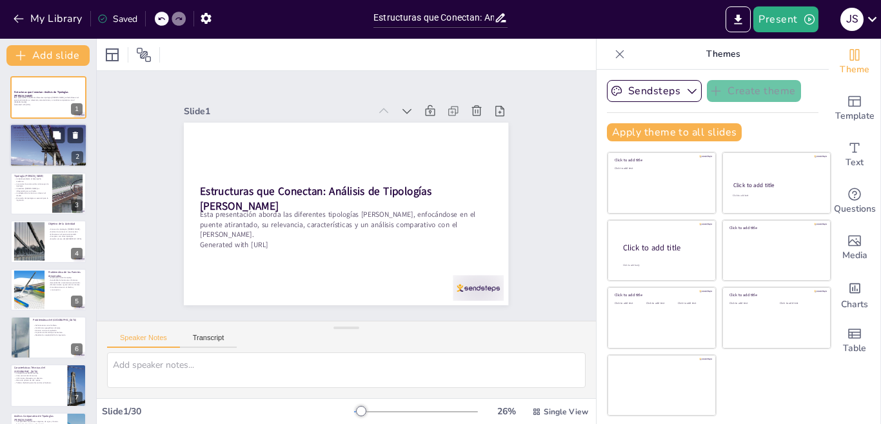
click at [27, 158] on div at bounding box center [48, 145] width 77 height 52
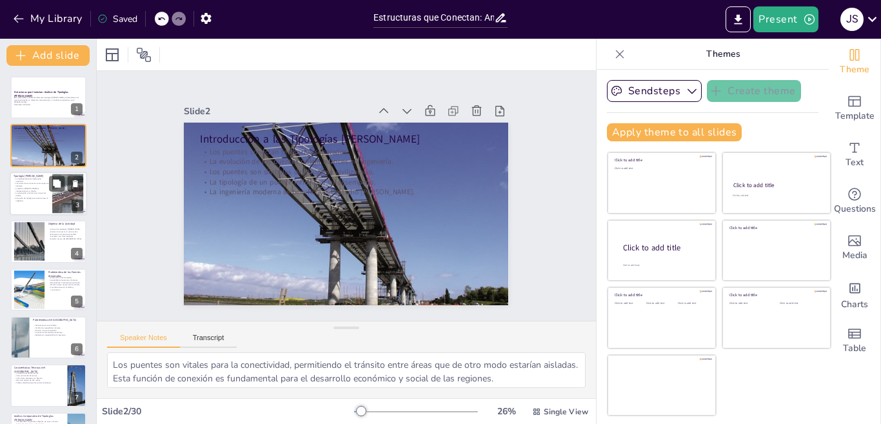
click at [36, 191] on p "La estética del puente es influenciada por su diseño." at bounding box center [31, 189] width 35 height 5
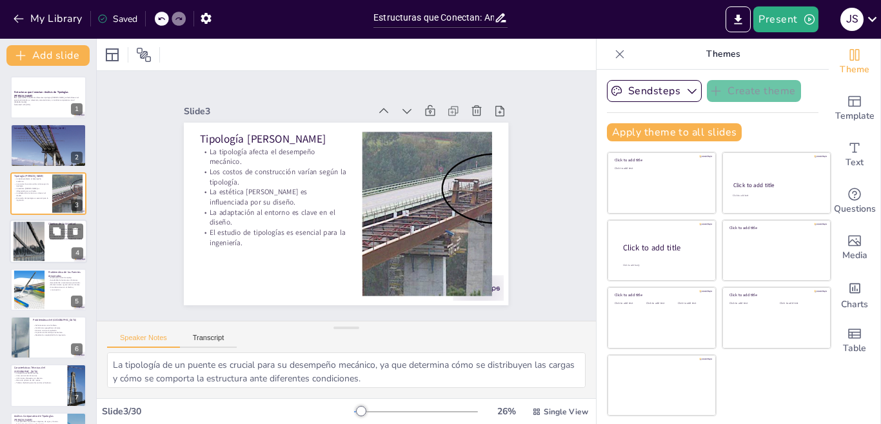
click at [31, 247] on div at bounding box center [28, 241] width 59 height 39
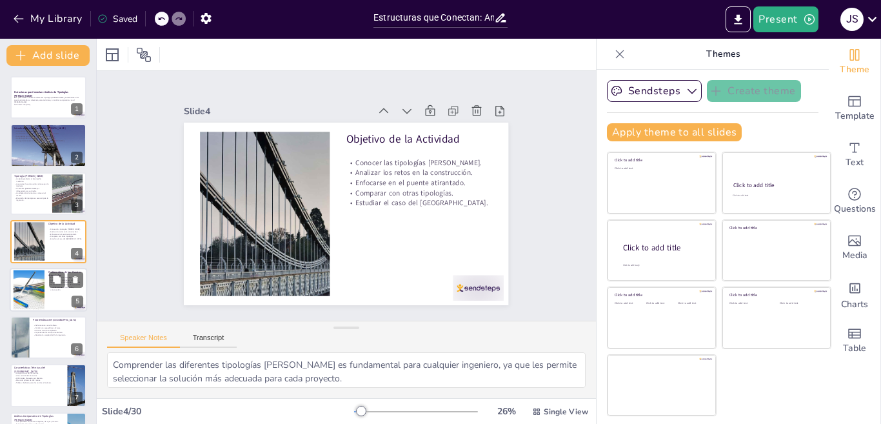
click at [37, 277] on div at bounding box center [29, 289] width 73 height 39
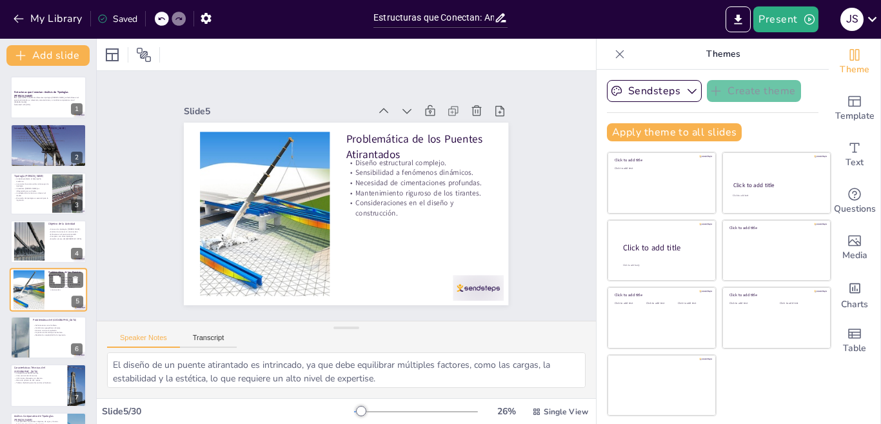
scroll to position [44, 0]
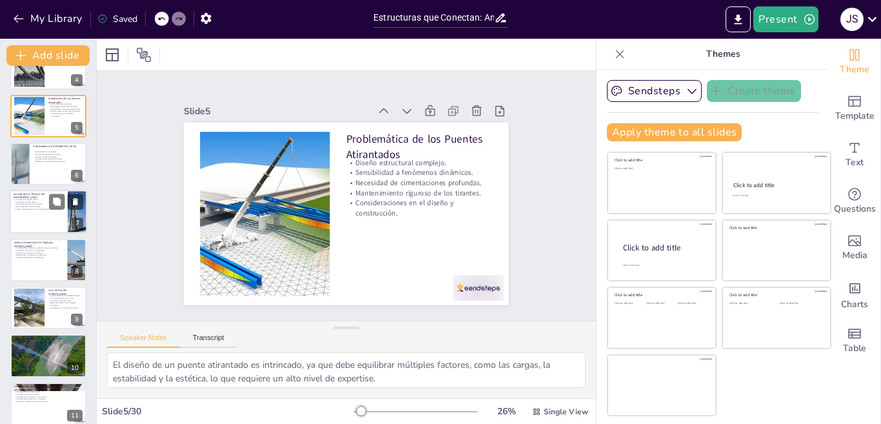
click at [46, 222] on div at bounding box center [48, 212] width 77 height 44
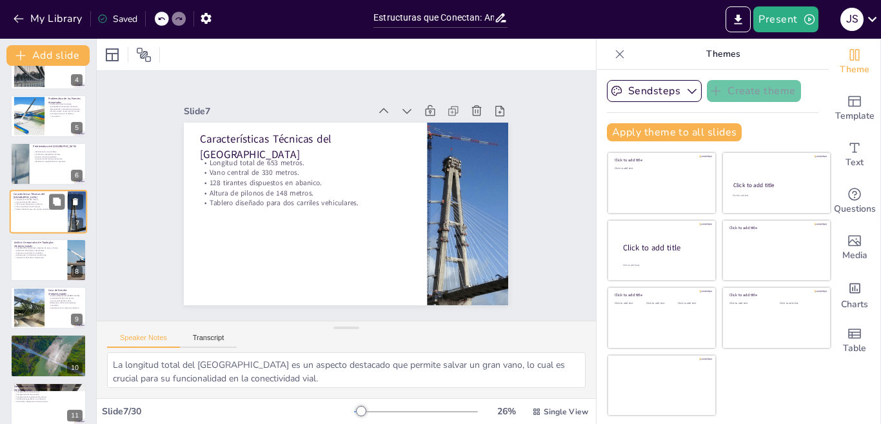
scroll to position [140, 0]
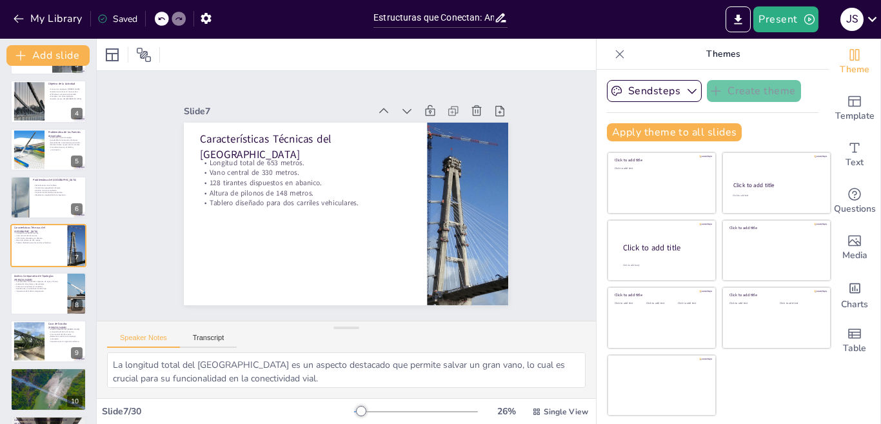
click at [121, 199] on div "Slide 1 Estructuras que Conectan: Análisis de Tipologías de Puentes Esta presen…" at bounding box center [346, 196] width 540 height 348
click at [726, 21] on button "Export to PowerPoint" at bounding box center [737, 19] width 25 height 26
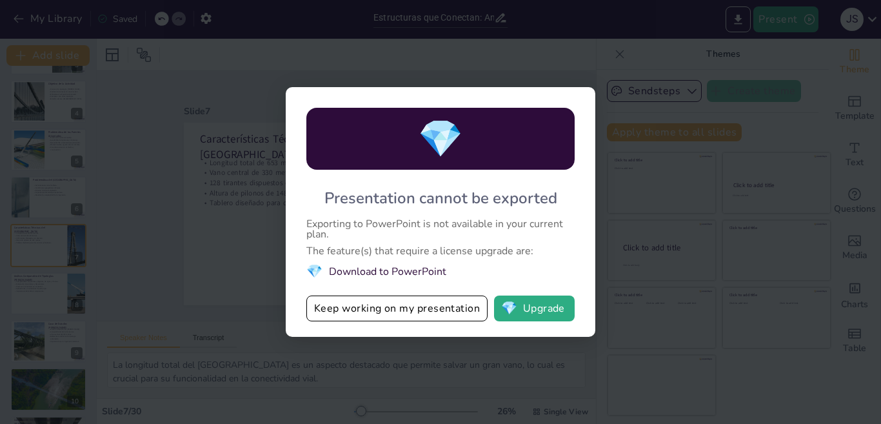
click at [406, 269] on li "💎 Download to PowerPoint" at bounding box center [440, 270] width 268 height 17
click at [384, 310] on button "Keep working on my presentation" at bounding box center [396, 308] width 181 height 26
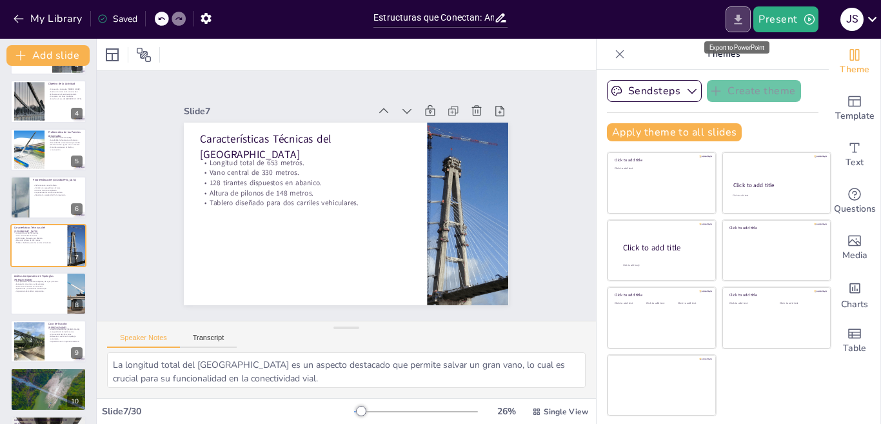
click at [742, 23] on icon "Export to PowerPoint" at bounding box center [738, 20] width 14 height 14
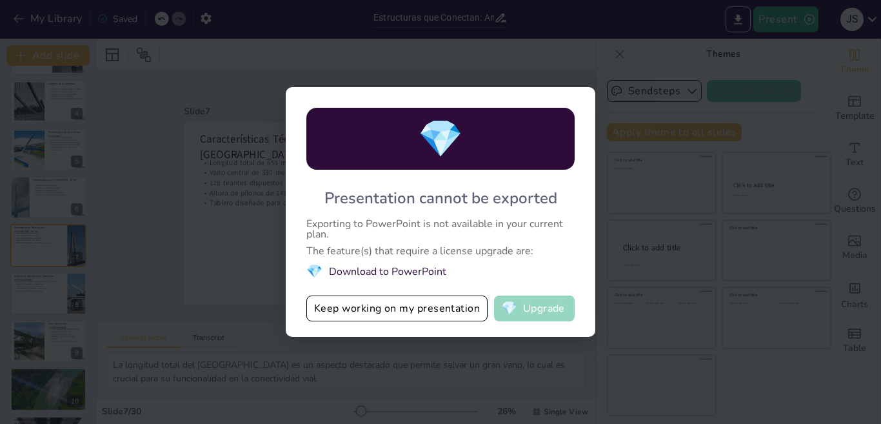
click at [531, 313] on button "💎 Upgrade" at bounding box center [534, 308] width 81 height 26
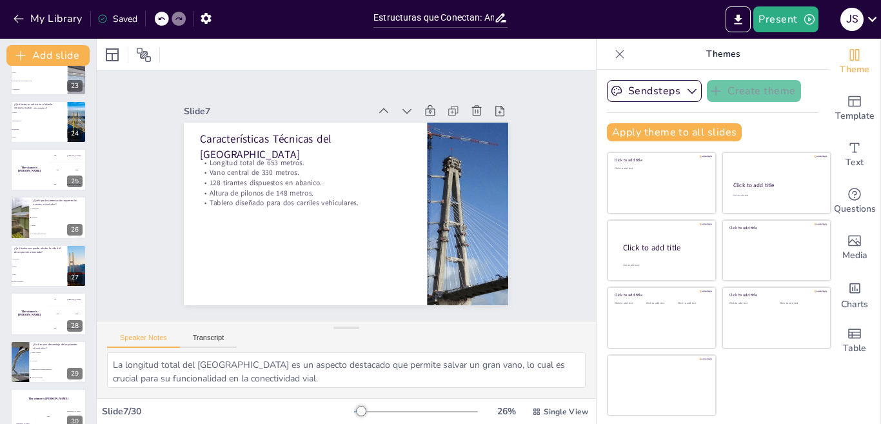
scroll to position [1096, 0]
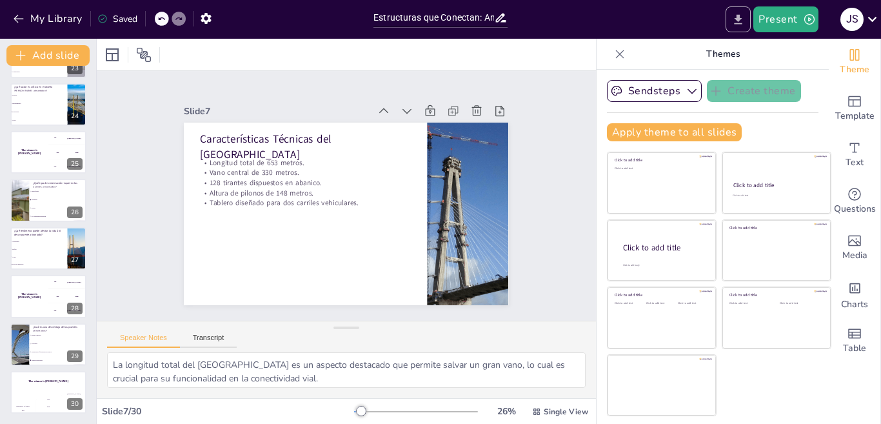
click at [740, 15] on icon "Export to PowerPoint" at bounding box center [739, 19] width 8 height 10
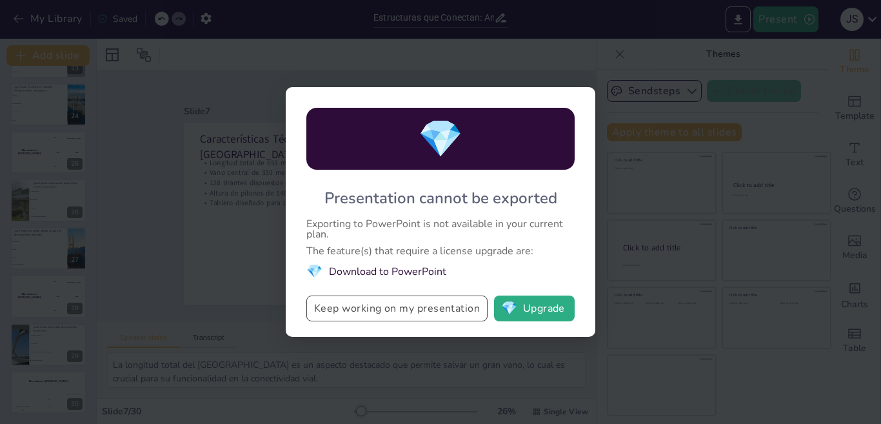
click at [426, 299] on button "Keep working on my presentation" at bounding box center [396, 308] width 181 height 26
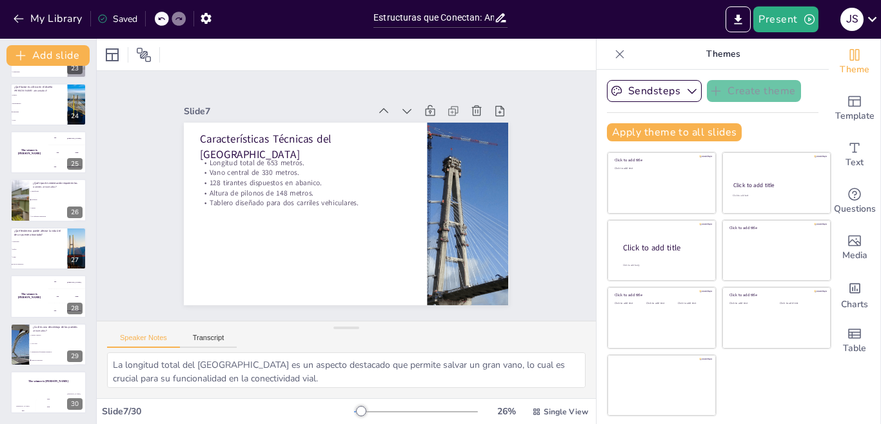
click at [426, 299] on div at bounding box center [466, 227] width 310 height 212
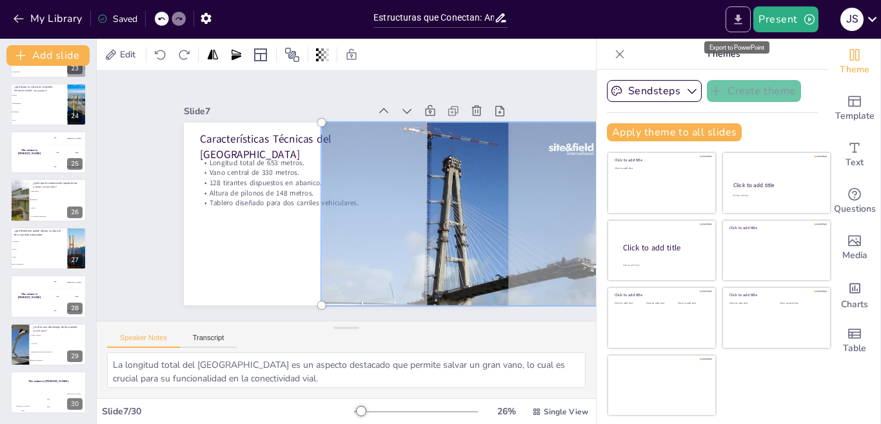
click at [743, 23] on icon "Export to PowerPoint" at bounding box center [738, 20] width 14 height 14
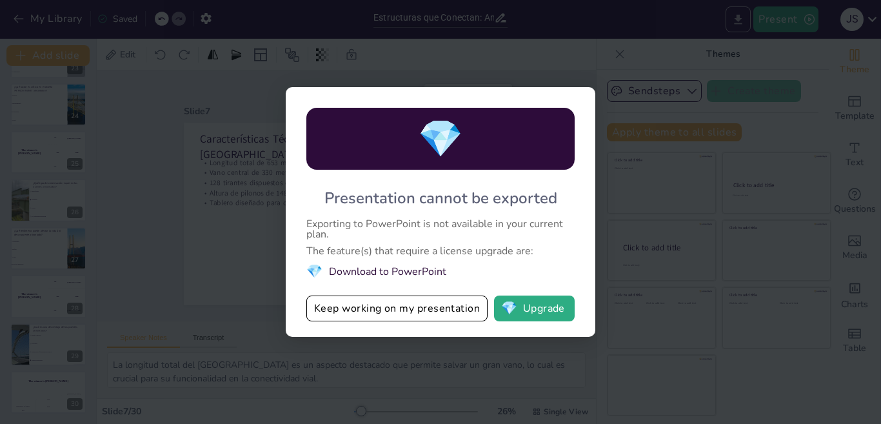
click at [743, 23] on div "💎 Presentation cannot be exported Exporting to PowerPoint is not available in y…" at bounding box center [440, 212] width 881 height 424
click at [378, 273] on li "💎 Download to PowerPoint" at bounding box center [440, 270] width 268 height 17
click at [379, 273] on li "💎 Download to PowerPoint" at bounding box center [440, 270] width 268 height 17
click at [364, 310] on button "Keep working on my presentation" at bounding box center [396, 308] width 181 height 26
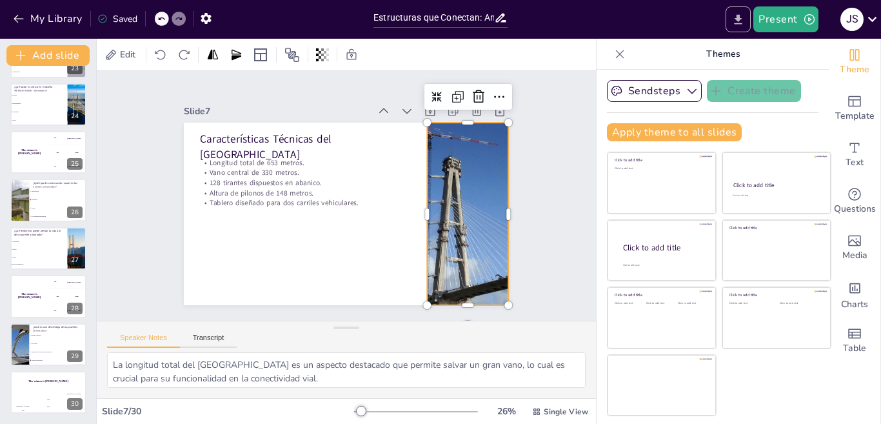
click at [742, 15] on icon "Export to PowerPoint" at bounding box center [738, 20] width 14 height 14
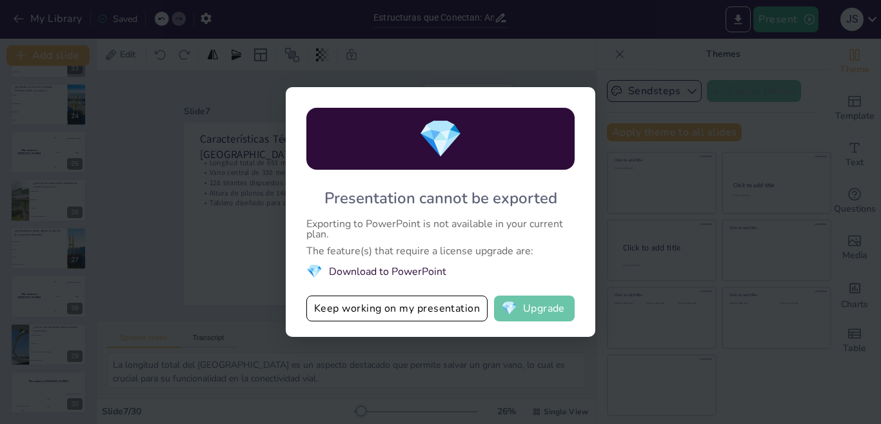
click at [518, 306] on button "💎 Upgrade" at bounding box center [534, 308] width 81 height 26
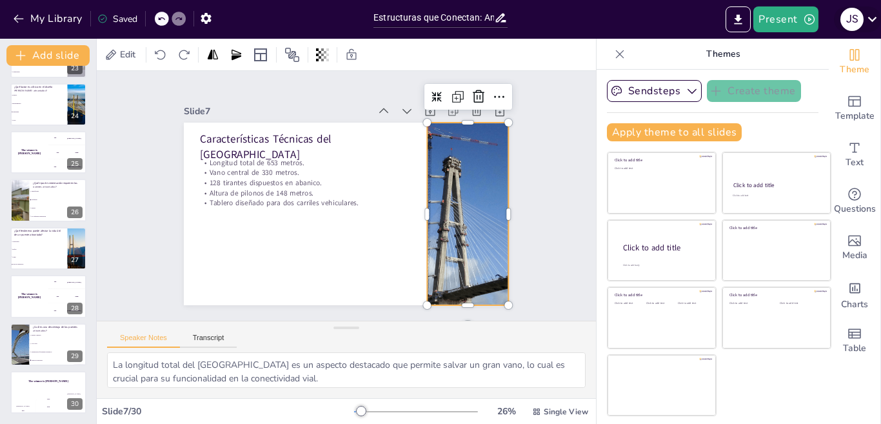
click at [874, 22] on icon at bounding box center [871, 18] width 17 height 17
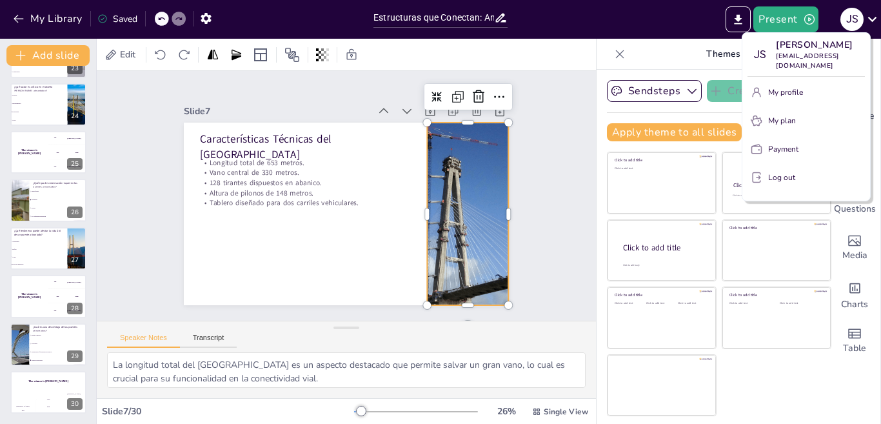
drag, startPoint x: 749, startPoint y: 41, endPoint x: 793, endPoint y: 177, distance: 142.3
click at [793, 175] on div "j s jackson sanguino jacksonsanguino18@gmail.com My profile My plan Payment Log…" at bounding box center [806, 116] width 129 height 169
click at [606, 19] on div at bounding box center [440, 212] width 881 height 424
